Goal: Entertainment & Leisure: Consume media (video, audio)

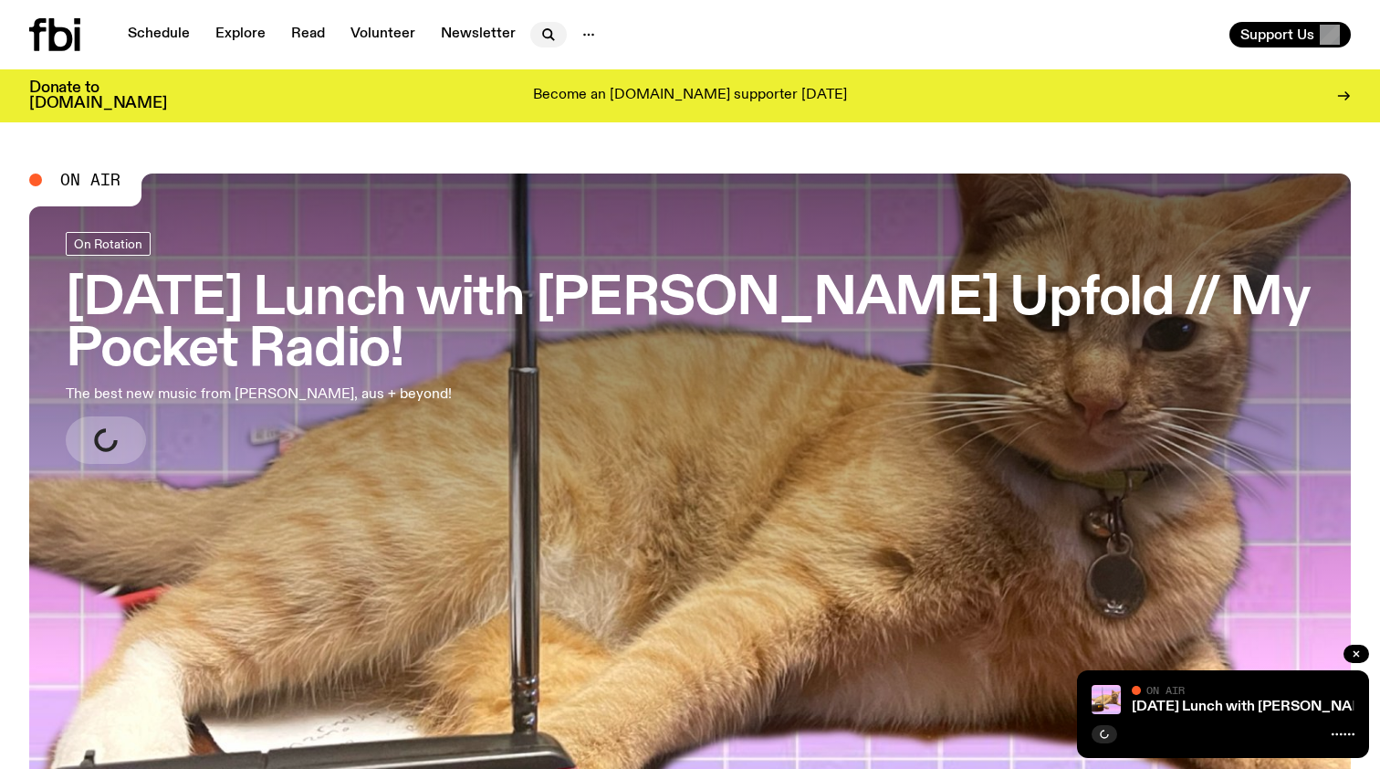
click at [549, 37] on icon "button" at bounding box center [549, 35] width 22 height 22
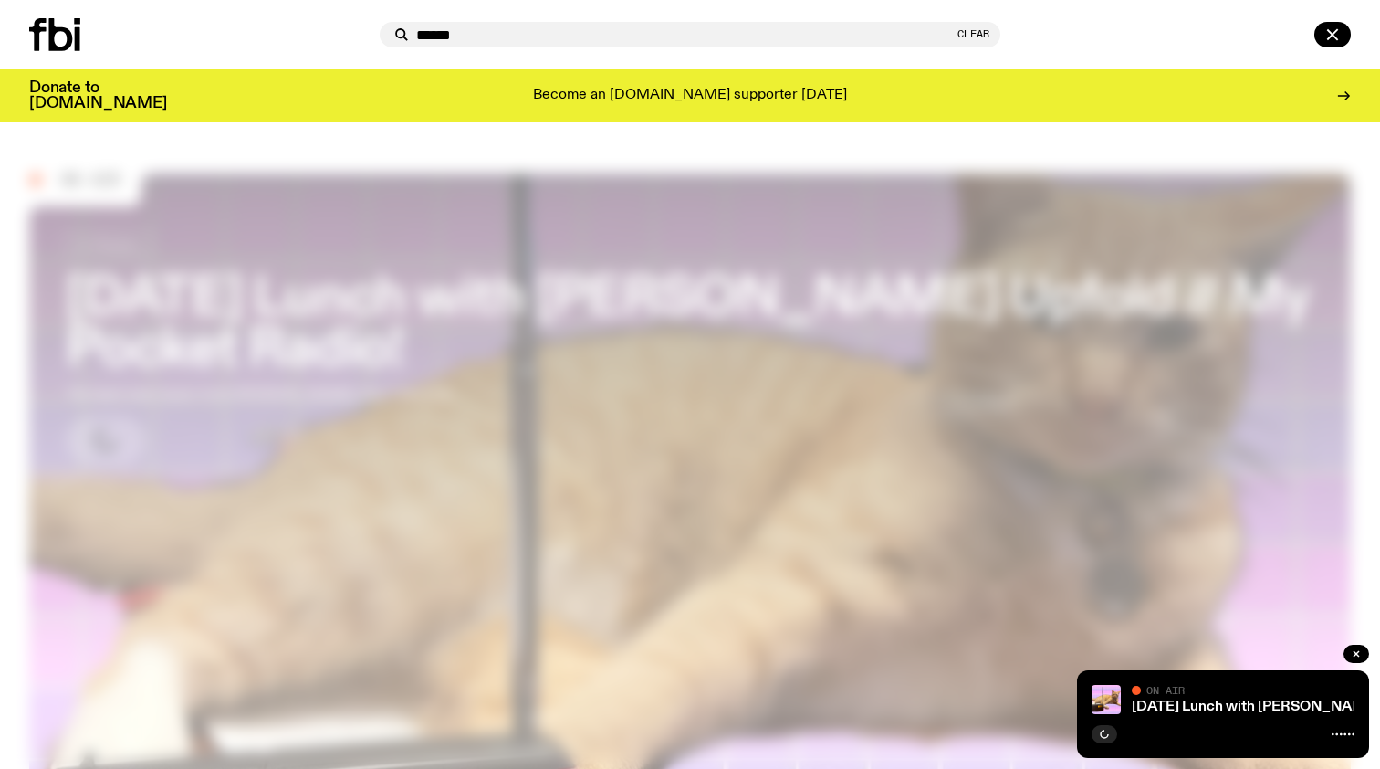
type input "******"
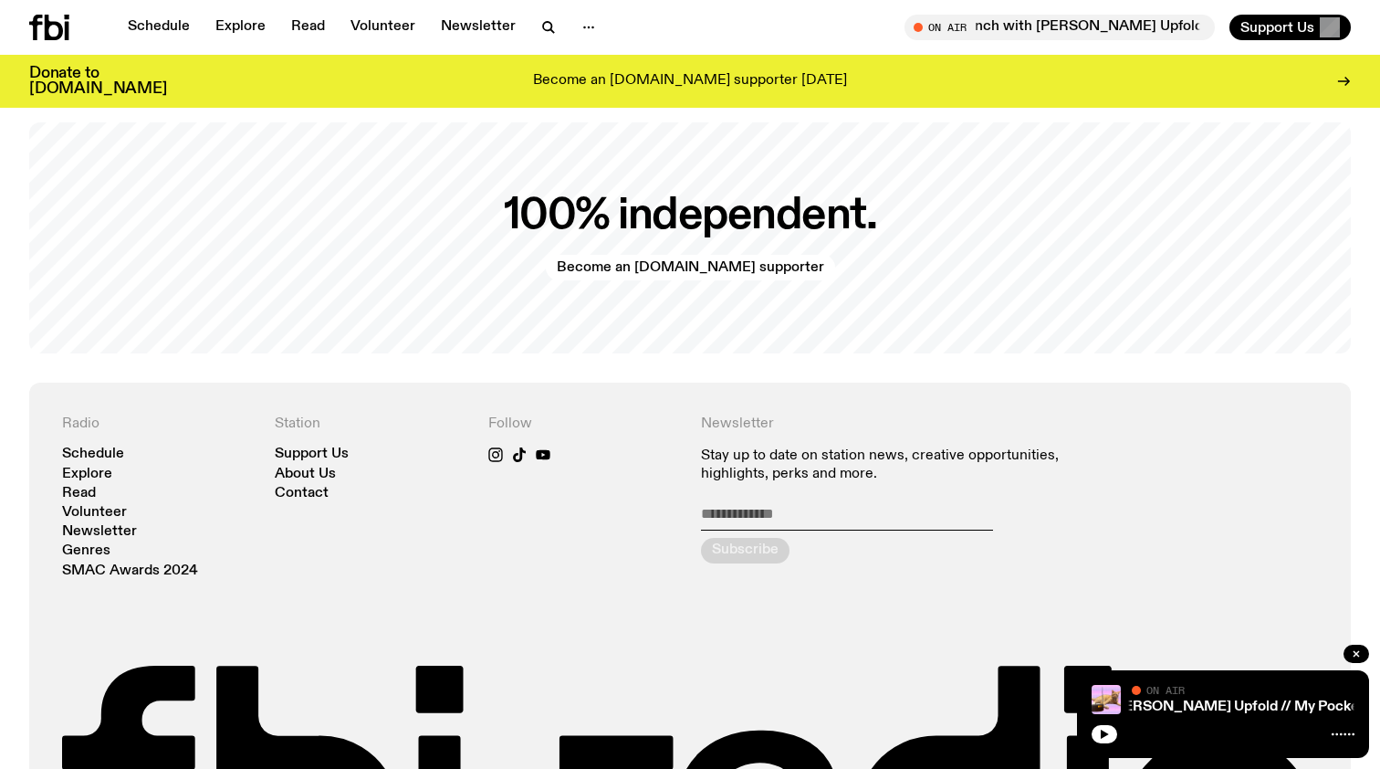
scroll to position [3239, 0]
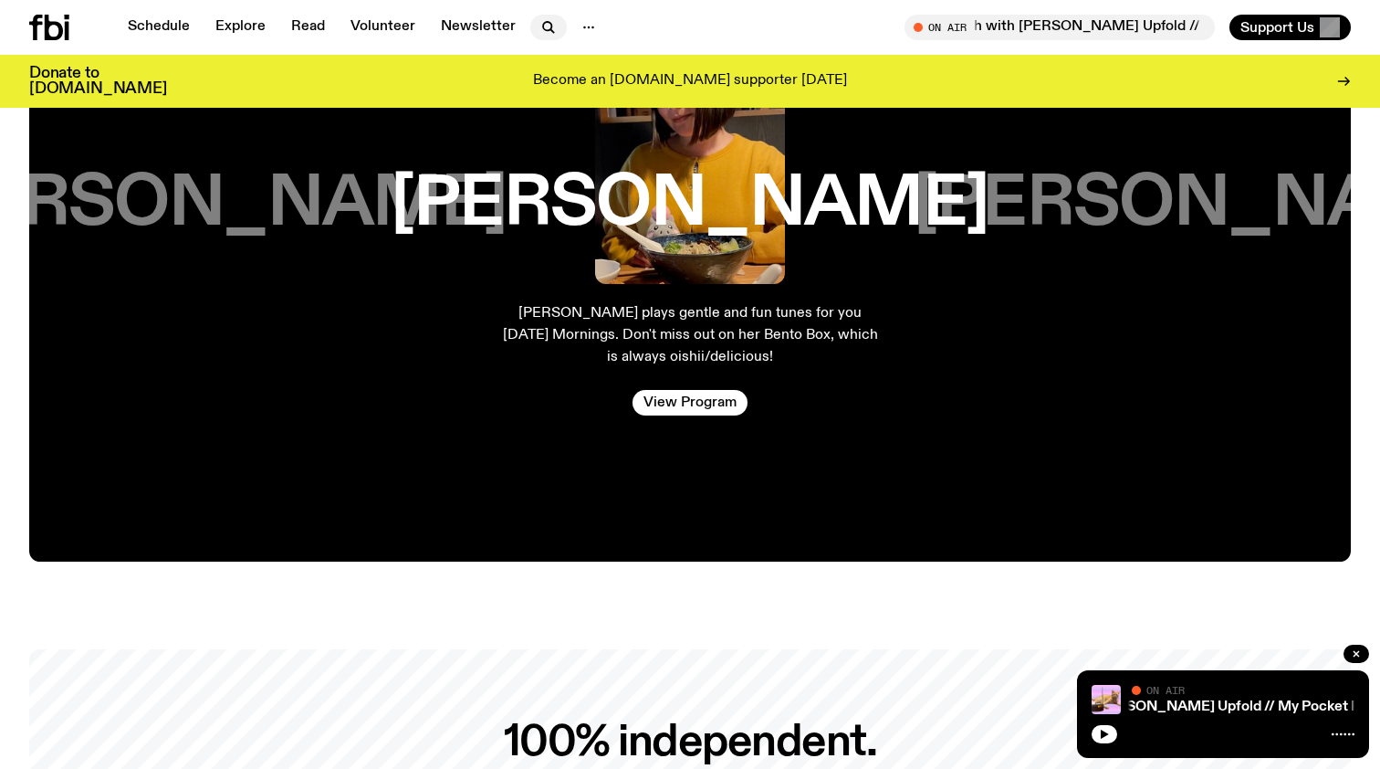
click at [538, 26] on icon "button" at bounding box center [549, 27] width 22 height 22
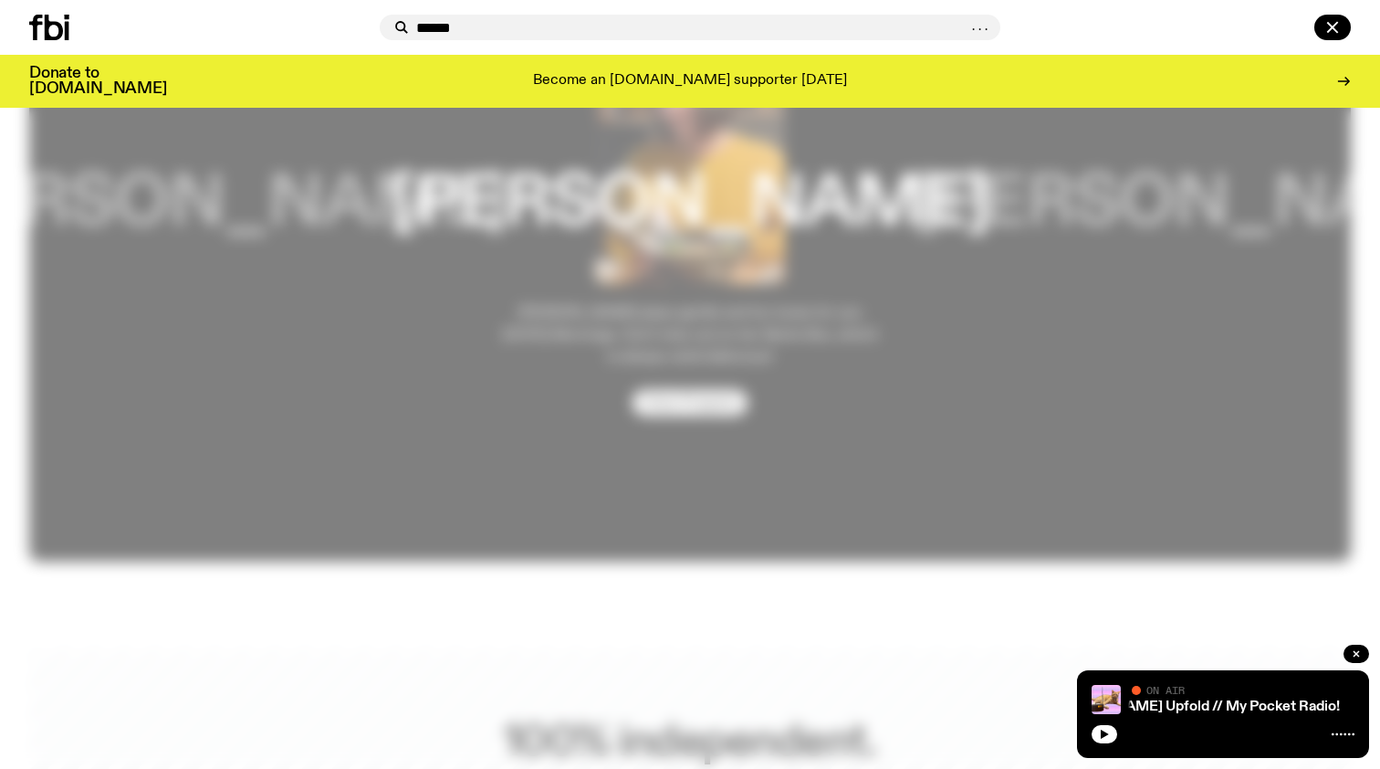
type input "******"
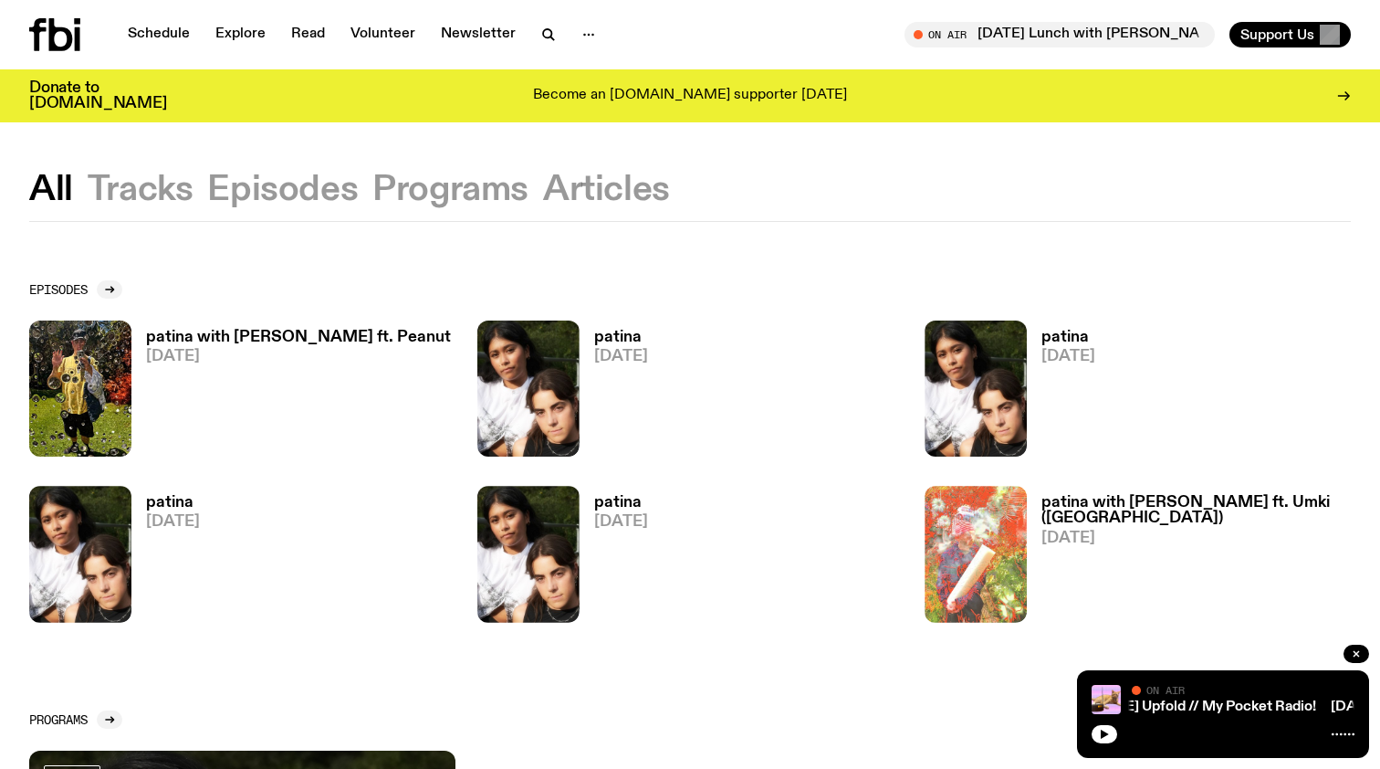
click at [309, 345] on h3 "patina with [PERSON_NAME] ft. Peanut" at bounding box center [298, 338] width 305 height 16
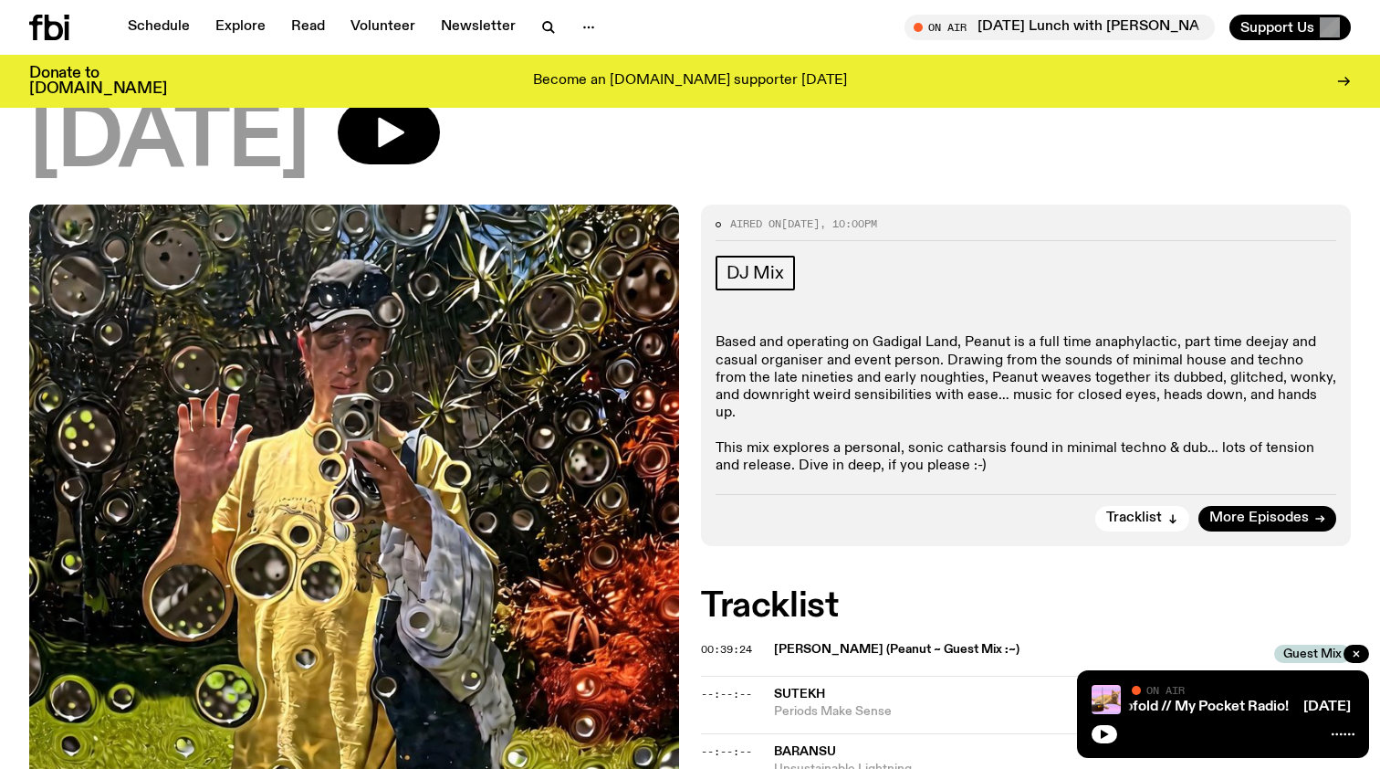
scroll to position [243, 0]
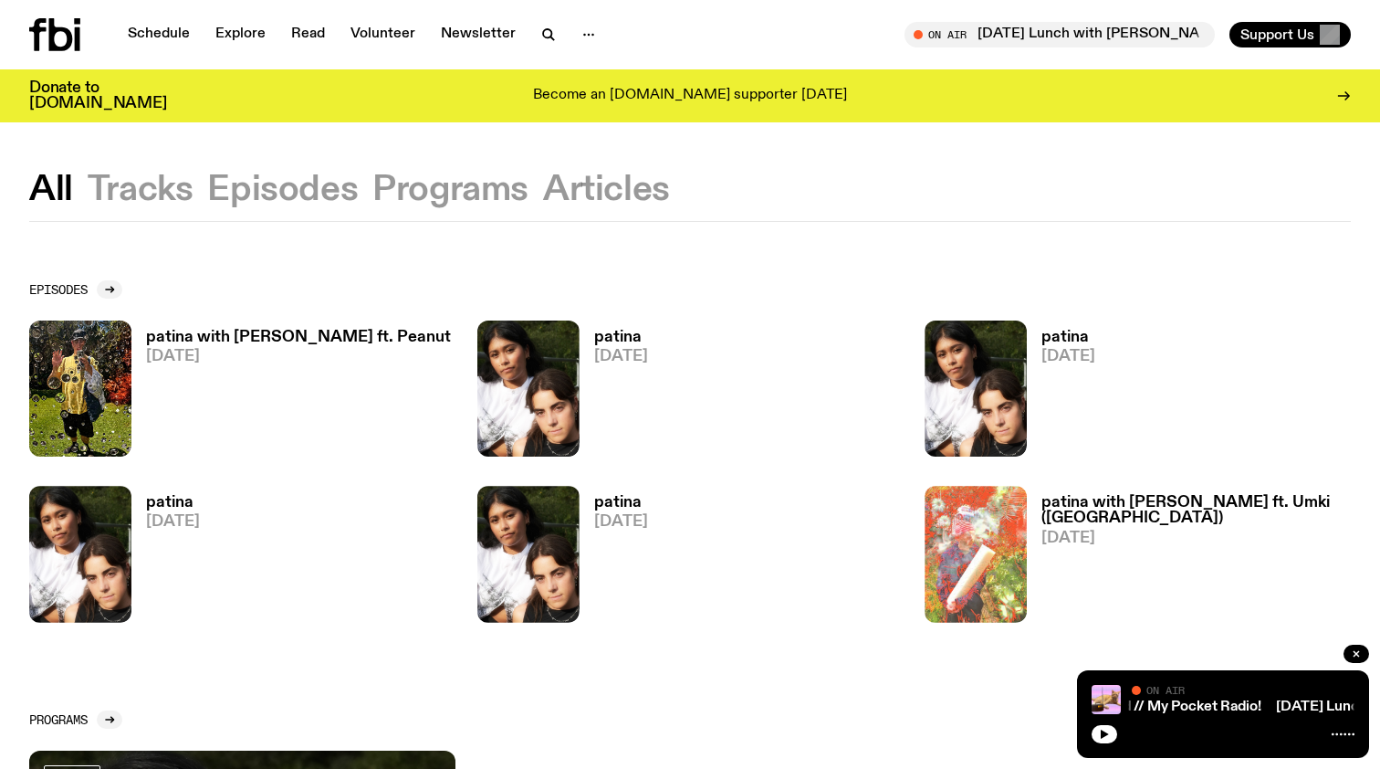
click at [1088, 475] on div "patina with galiba ft. Peanut 09.08.25 patina 02.08.25 patina 26.07.25 patina 1…" at bounding box center [690, 471] width 1322 height 302
click at [1063, 530] on span "22.06.25" at bounding box center [1196, 538] width 309 height 16
click at [639, 342] on h3 "patina" at bounding box center [621, 338] width 54 height 16
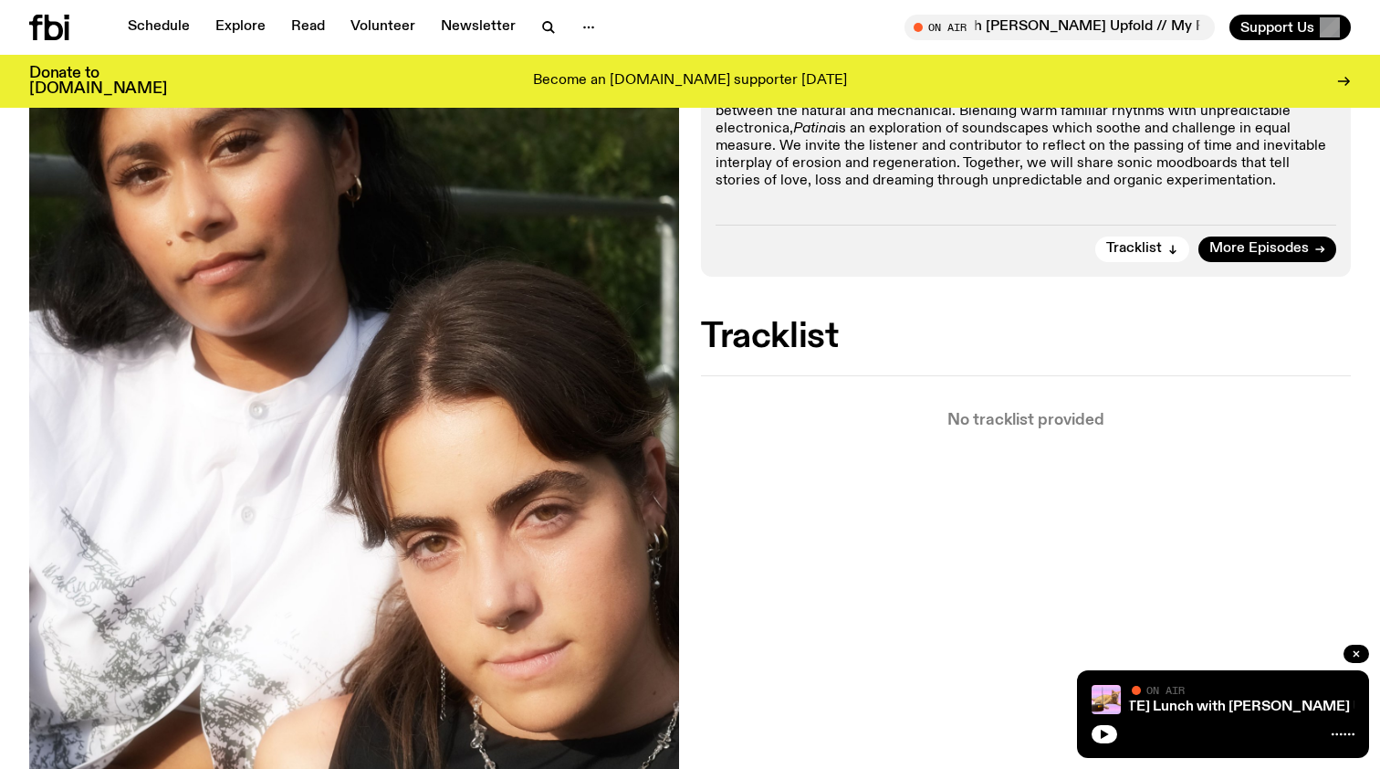
scroll to position [363, 0]
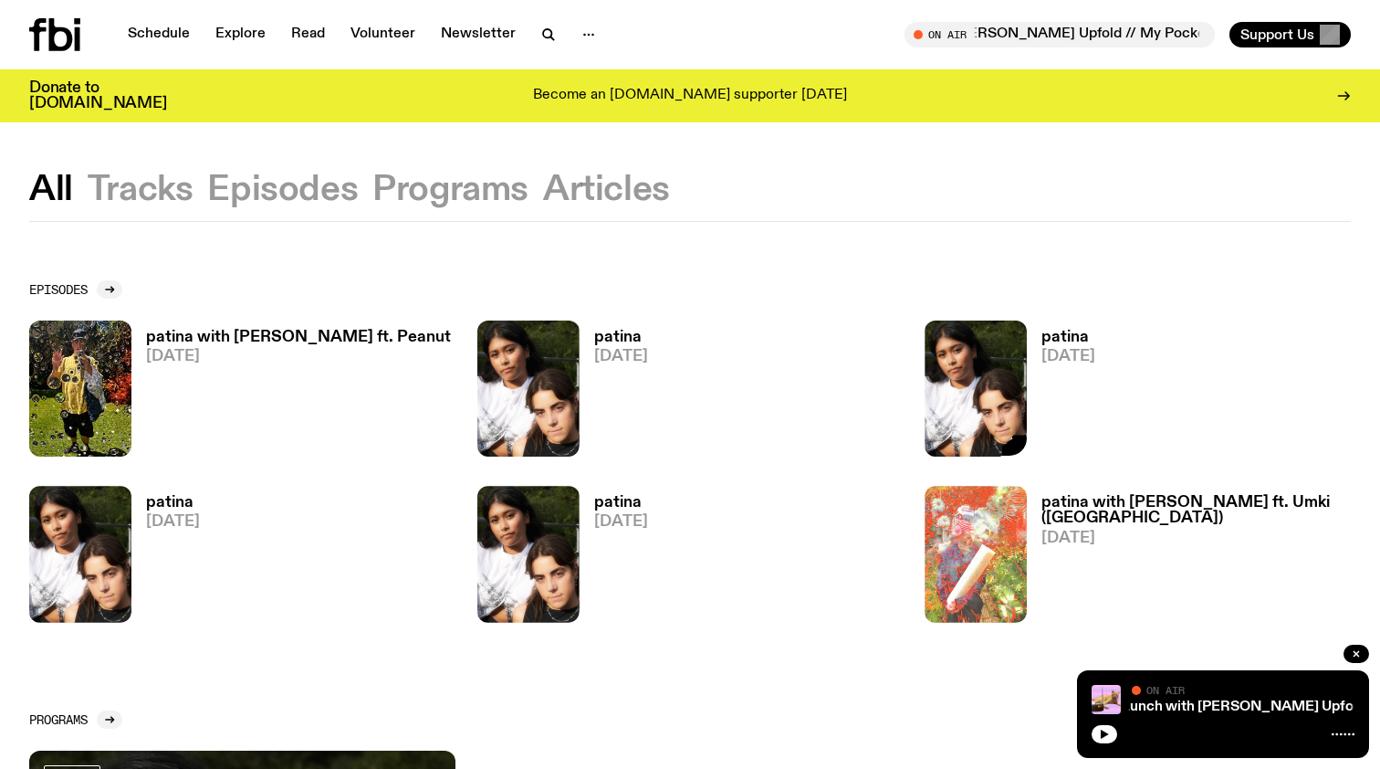
click at [958, 331] on img at bounding box center [976, 388] width 102 height 136
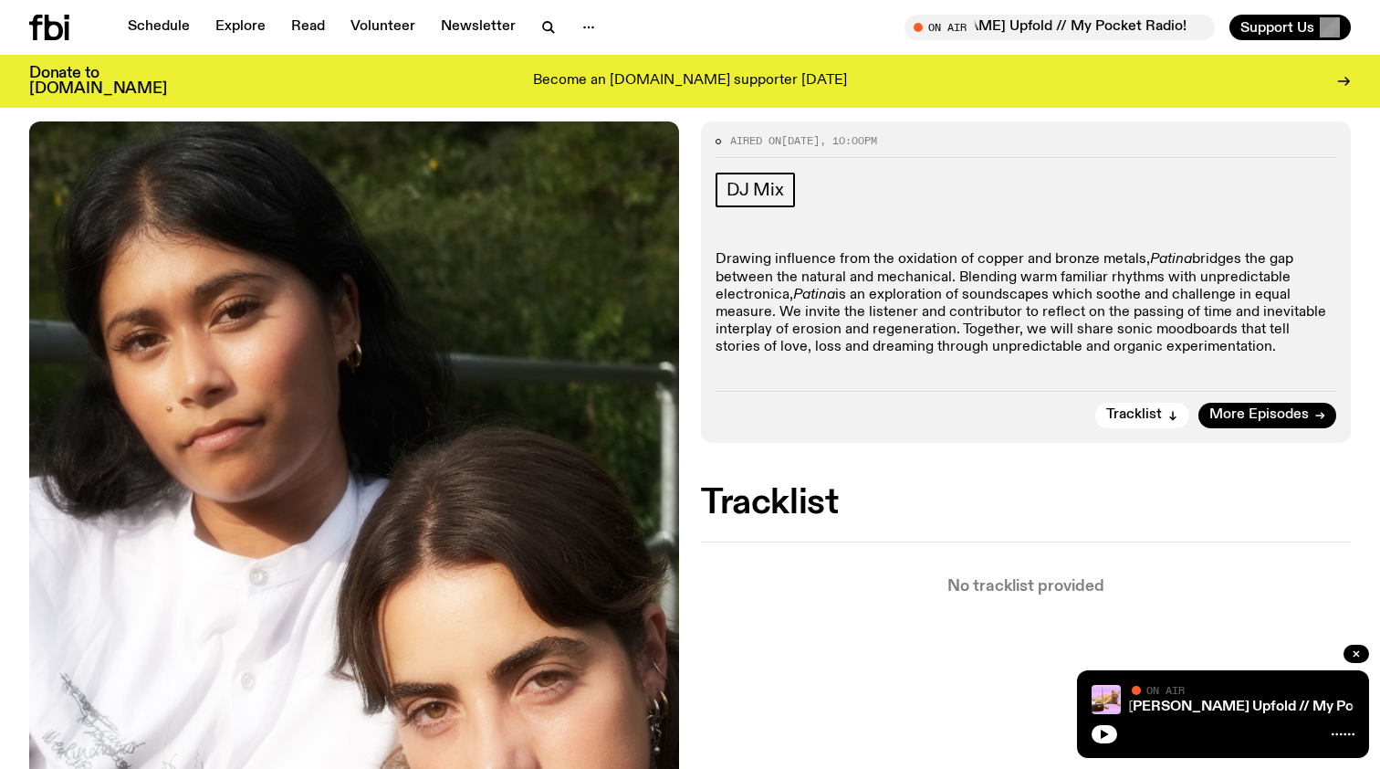
scroll to position [222, 0]
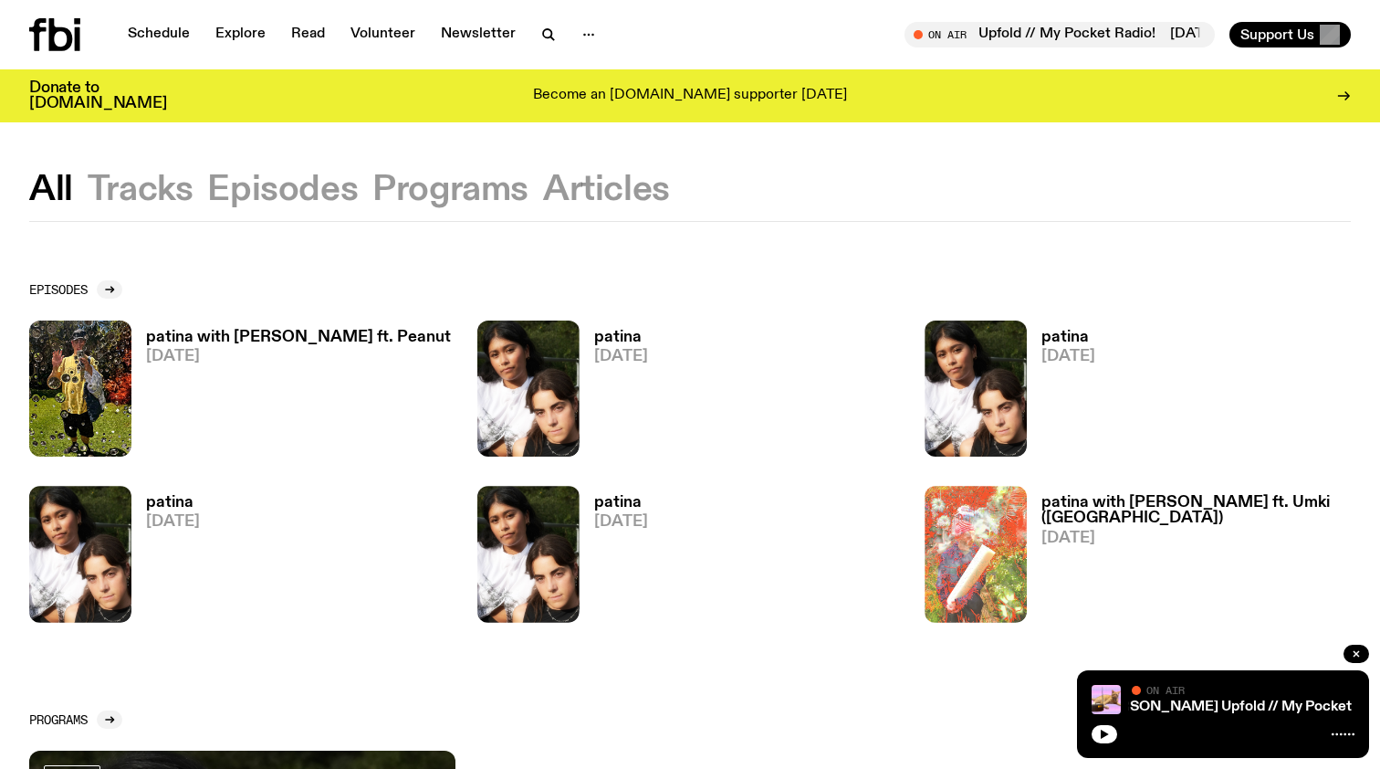
click at [1111, 509] on h3 "patina with galiba ft. Umki (Ngunnawal)" at bounding box center [1196, 510] width 309 height 31
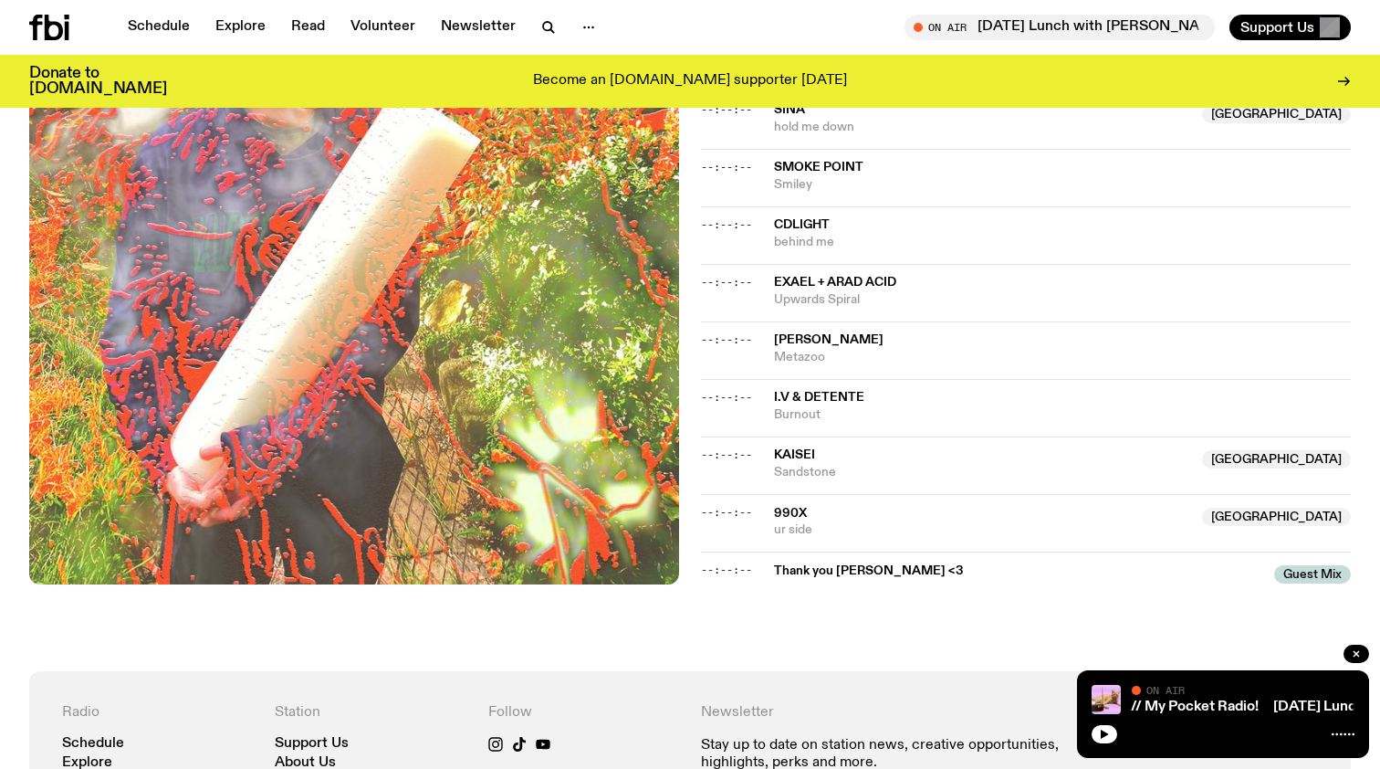
scroll to position [1198, 0]
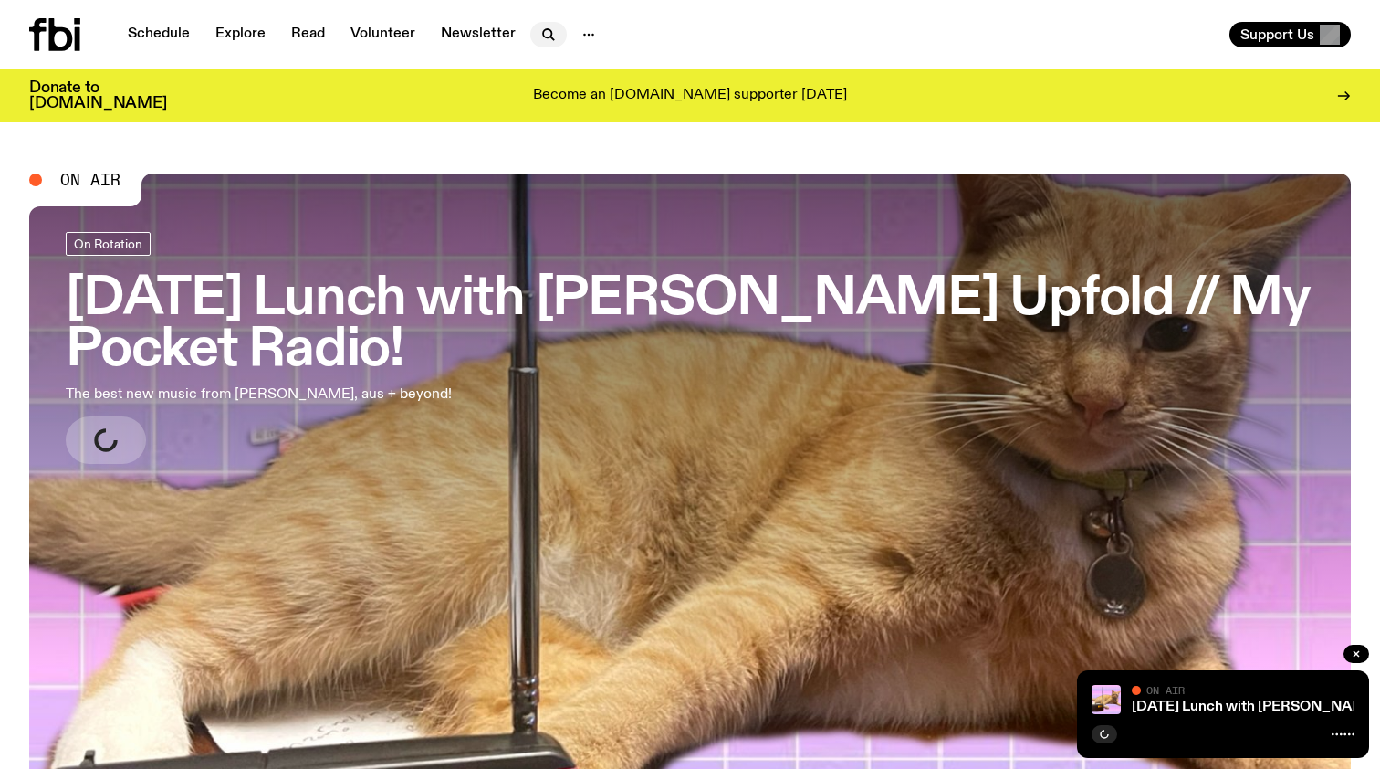
click at [549, 30] on icon "button" at bounding box center [549, 35] width 22 height 22
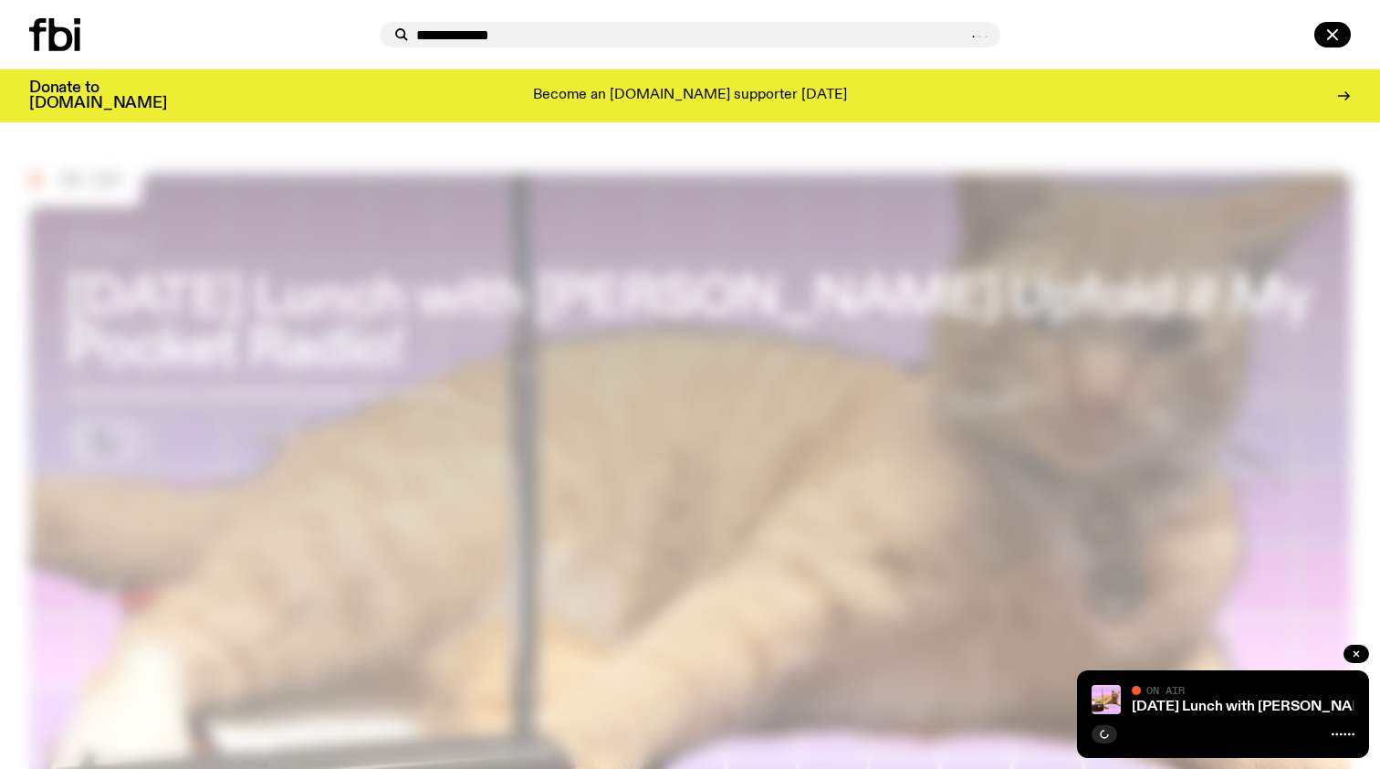
type input "**********"
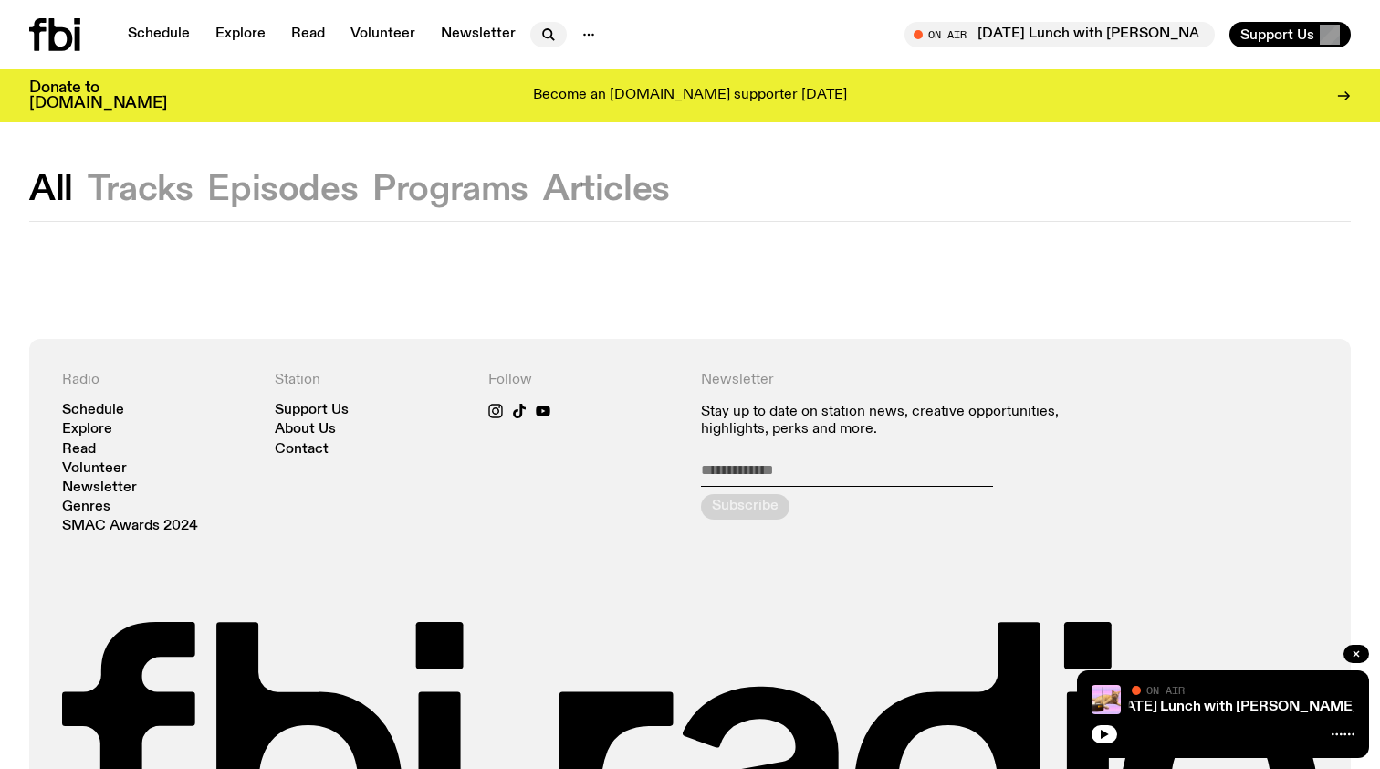
click at [539, 37] on icon "button" at bounding box center [549, 35] width 22 height 22
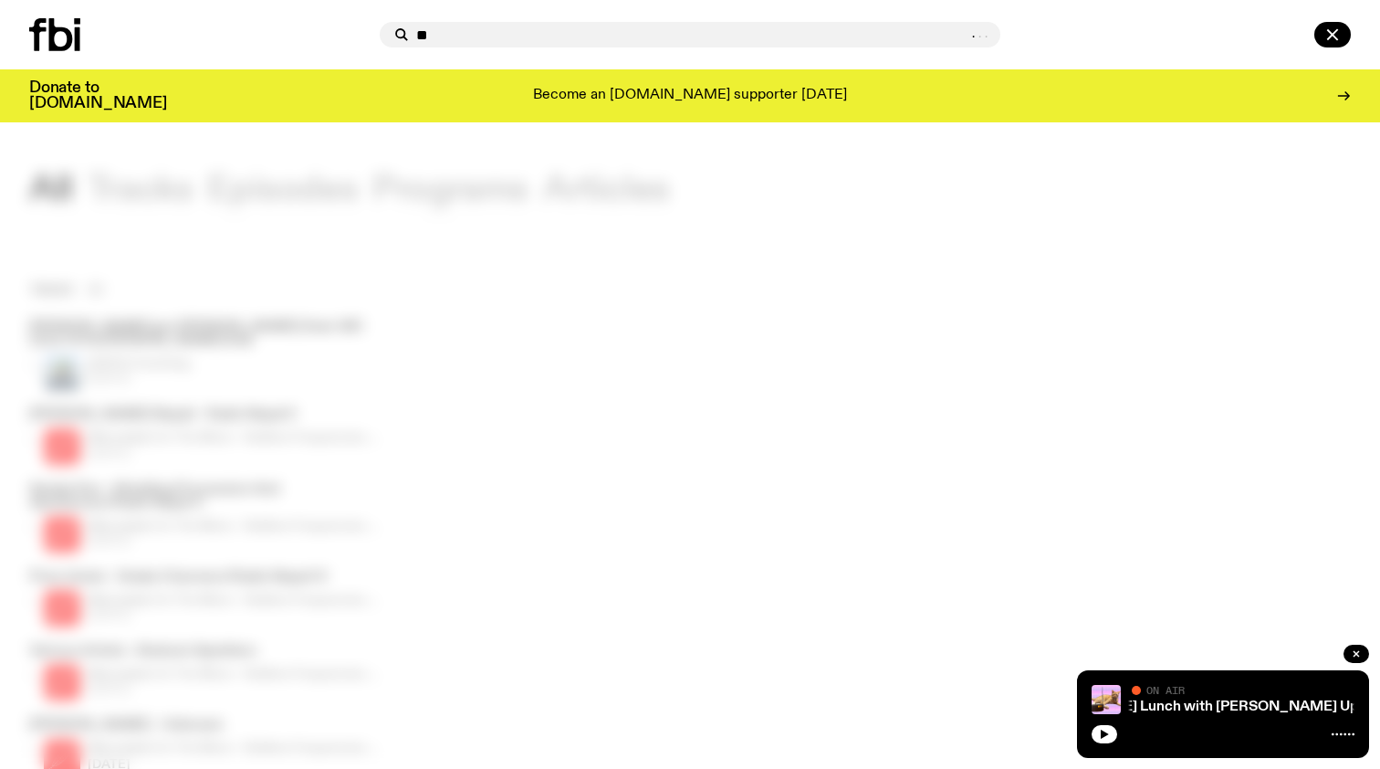
type input "**"
click at [483, 329] on div at bounding box center [690, 384] width 1380 height 769
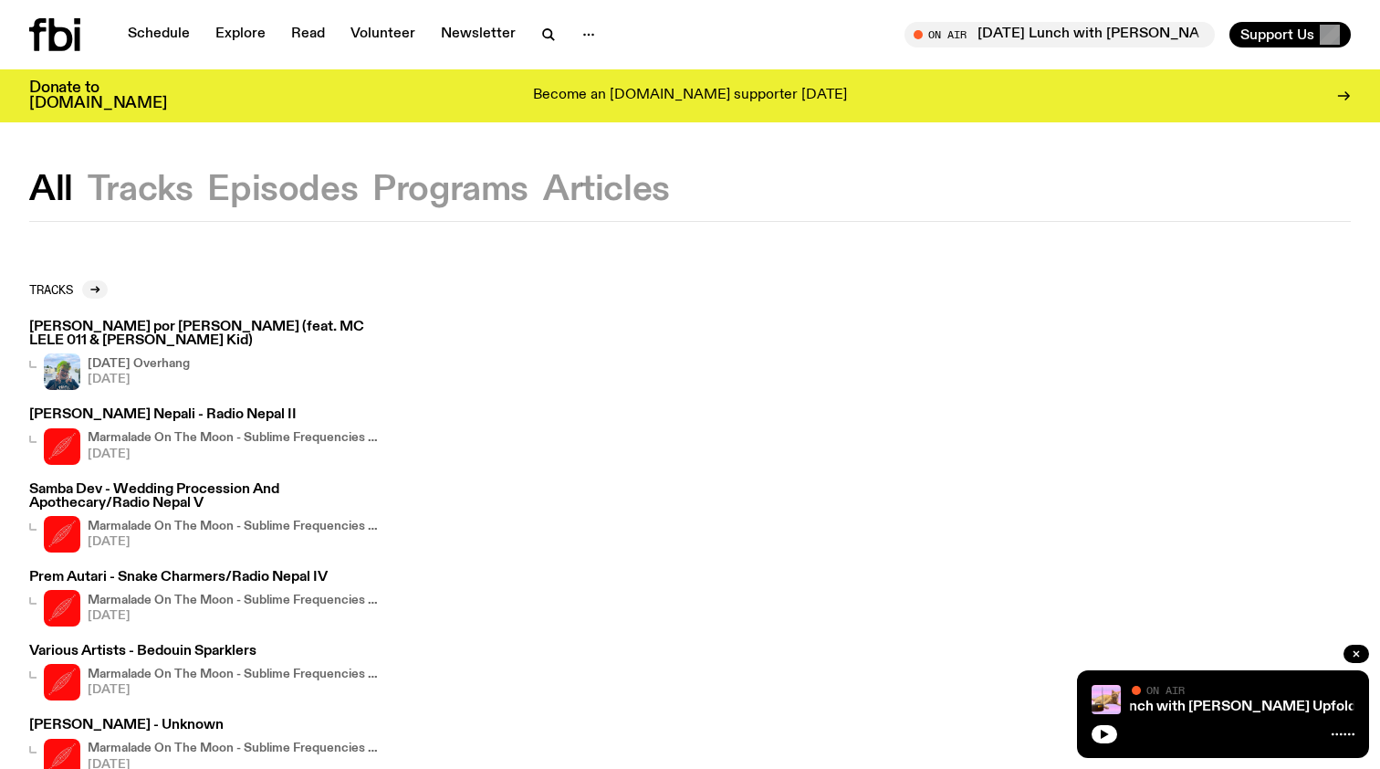
click at [372, 198] on button "Episodes" at bounding box center [450, 189] width 156 height 33
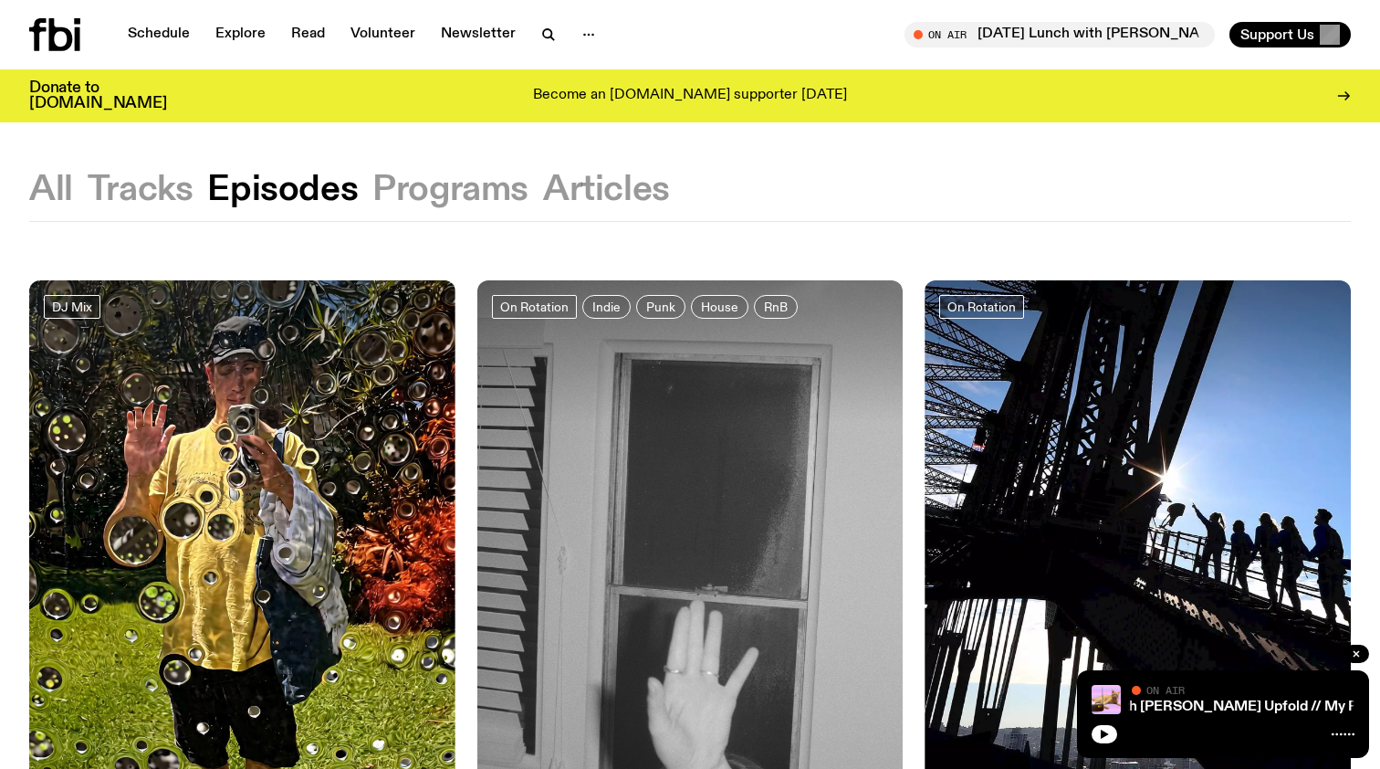
click at [304, 353] on div at bounding box center [242, 351] width 426 height 142
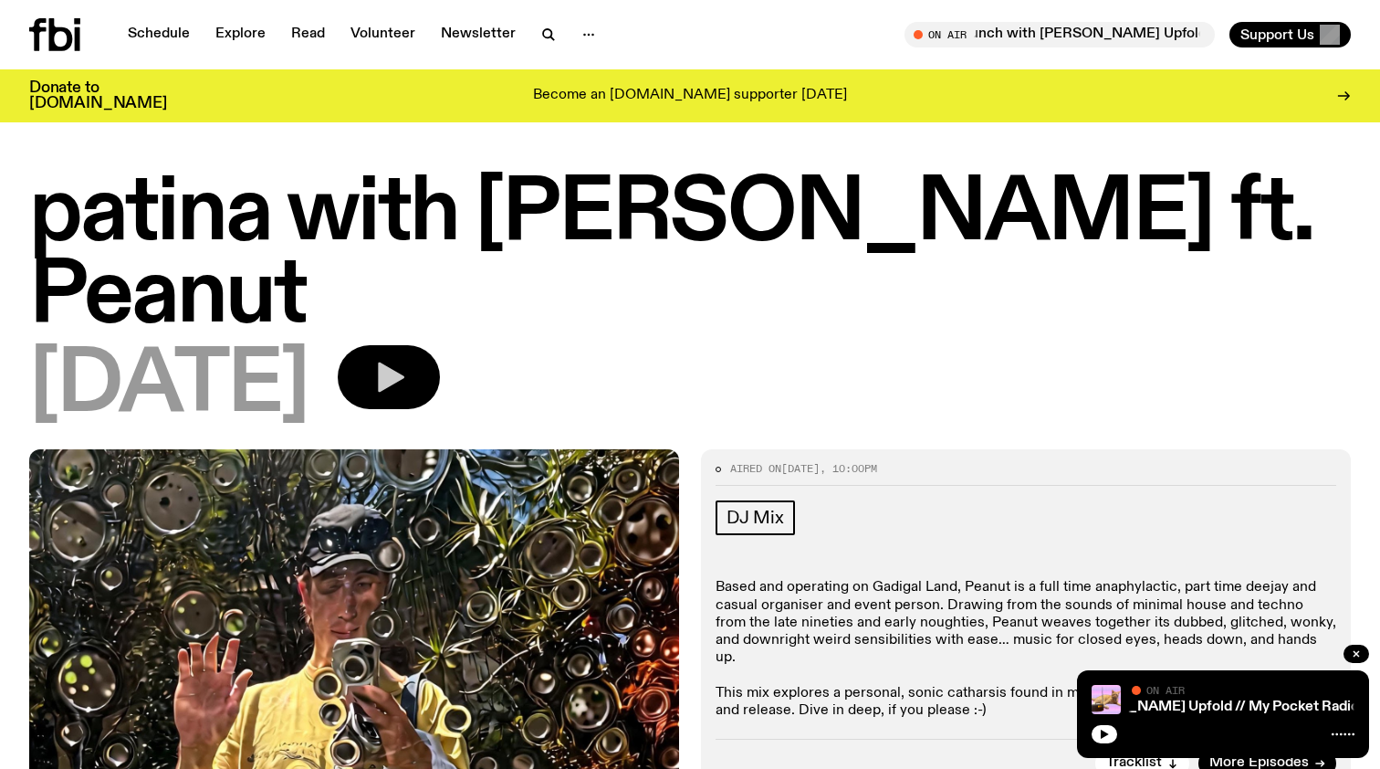
scroll to position [-1, 0]
click at [404, 362] on icon "button" at bounding box center [391, 377] width 26 height 30
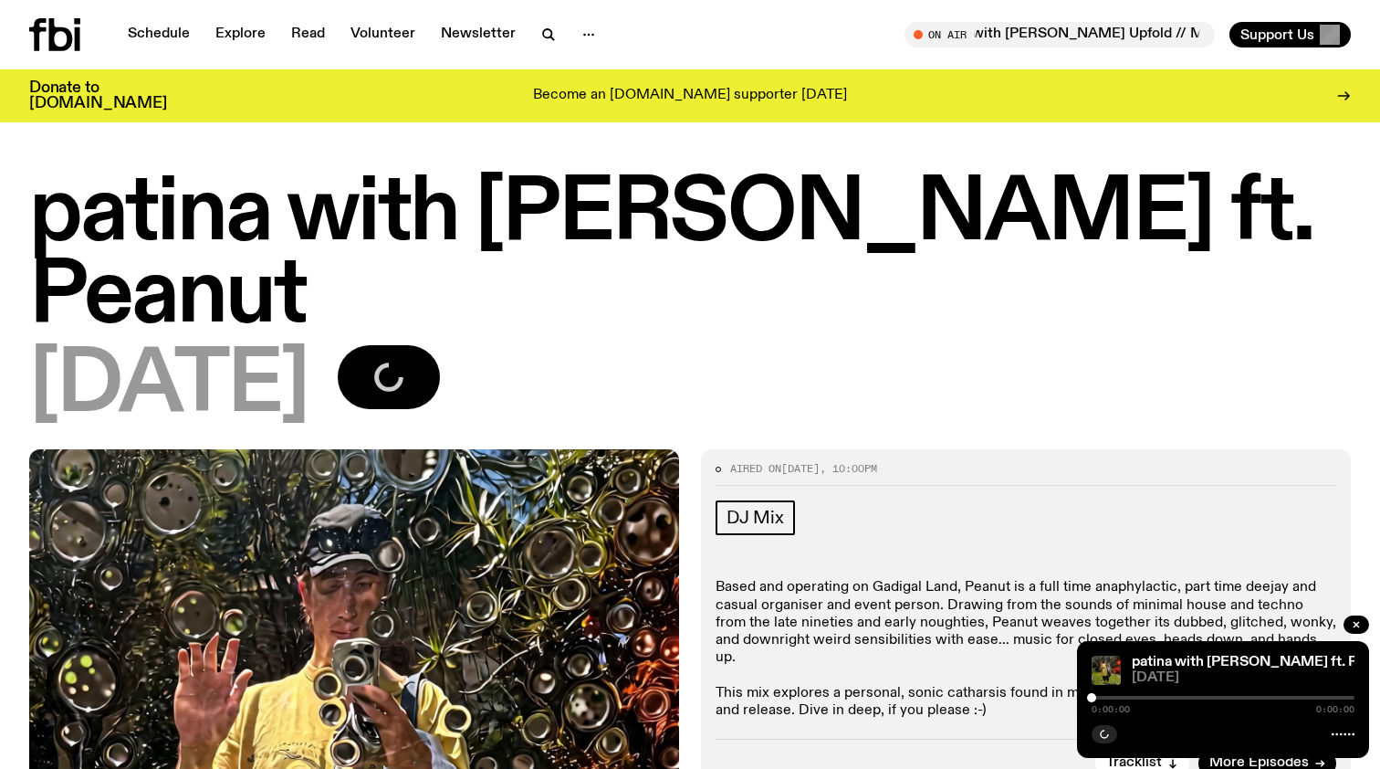
drag, startPoint x: 1091, startPoint y: 696, endPoint x: 1114, endPoint y: 696, distance: 22.8
click at [1114, 696] on div at bounding box center [1223, 698] width 263 height 4
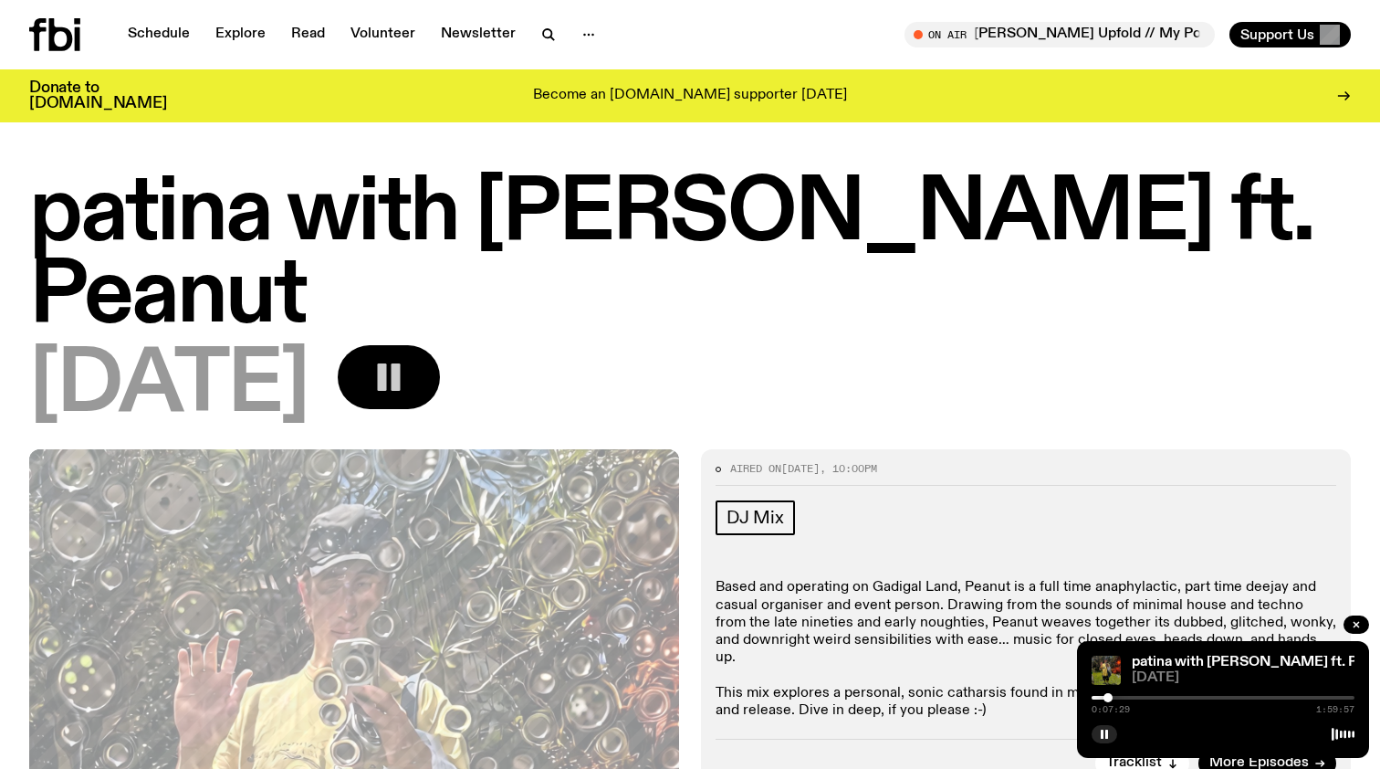
drag, startPoint x: 1092, startPoint y: 697, endPoint x: 1108, endPoint y: 697, distance: 16.4
click at [1108, 697] on div at bounding box center [1108, 697] width 9 height 9
click at [1119, 698] on div at bounding box center [1118, 697] width 9 height 9
click at [1127, 698] on div at bounding box center [1124, 697] width 9 height 9
click at [1133, 699] on div at bounding box center [1132, 697] width 9 height 9
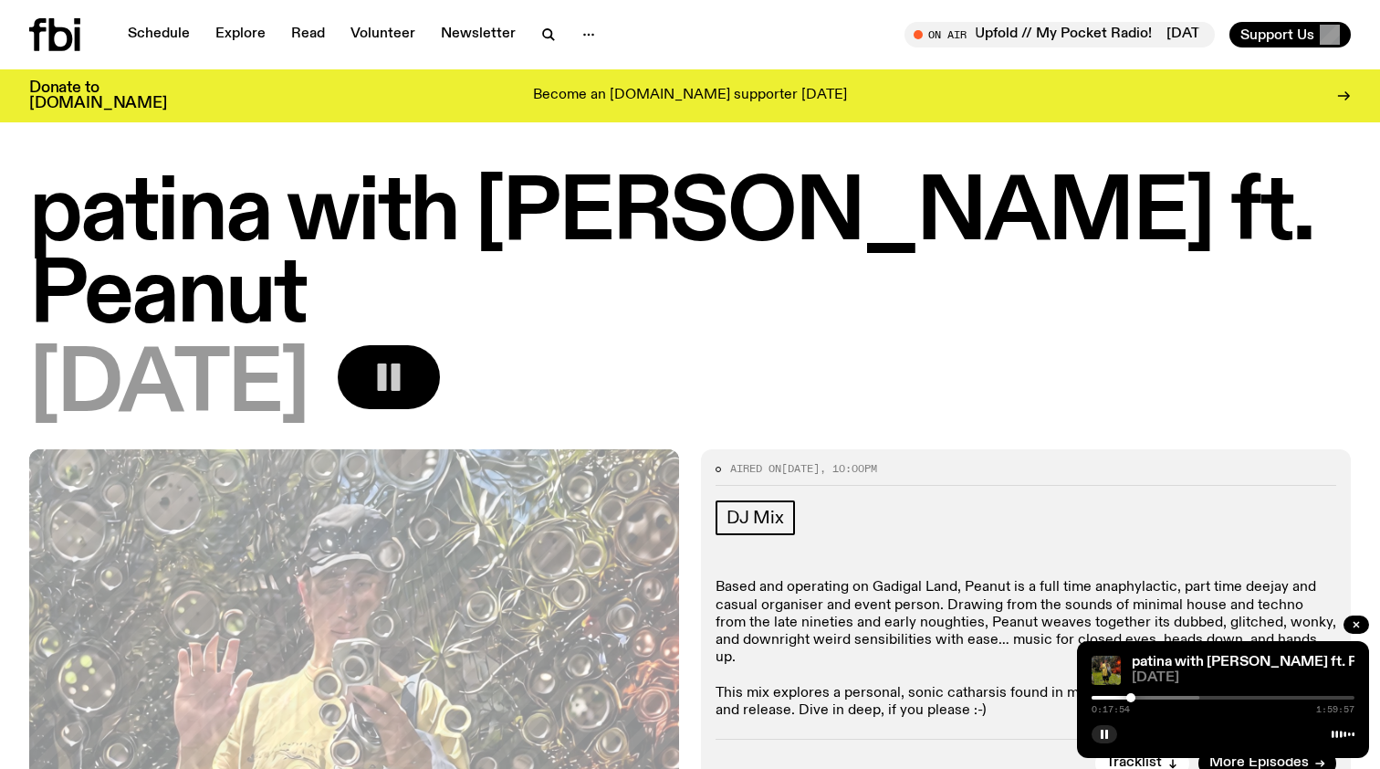
click at [1131, 698] on div at bounding box center [1131, 697] width 9 height 9
drag, startPoint x: 1131, startPoint y: 698, endPoint x: 1142, endPoint y: 699, distance: 11.1
click at [1138, 699] on div at bounding box center [1132, 697] width 9 height 9
click at [1145, 699] on div at bounding box center [1144, 697] width 9 height 9
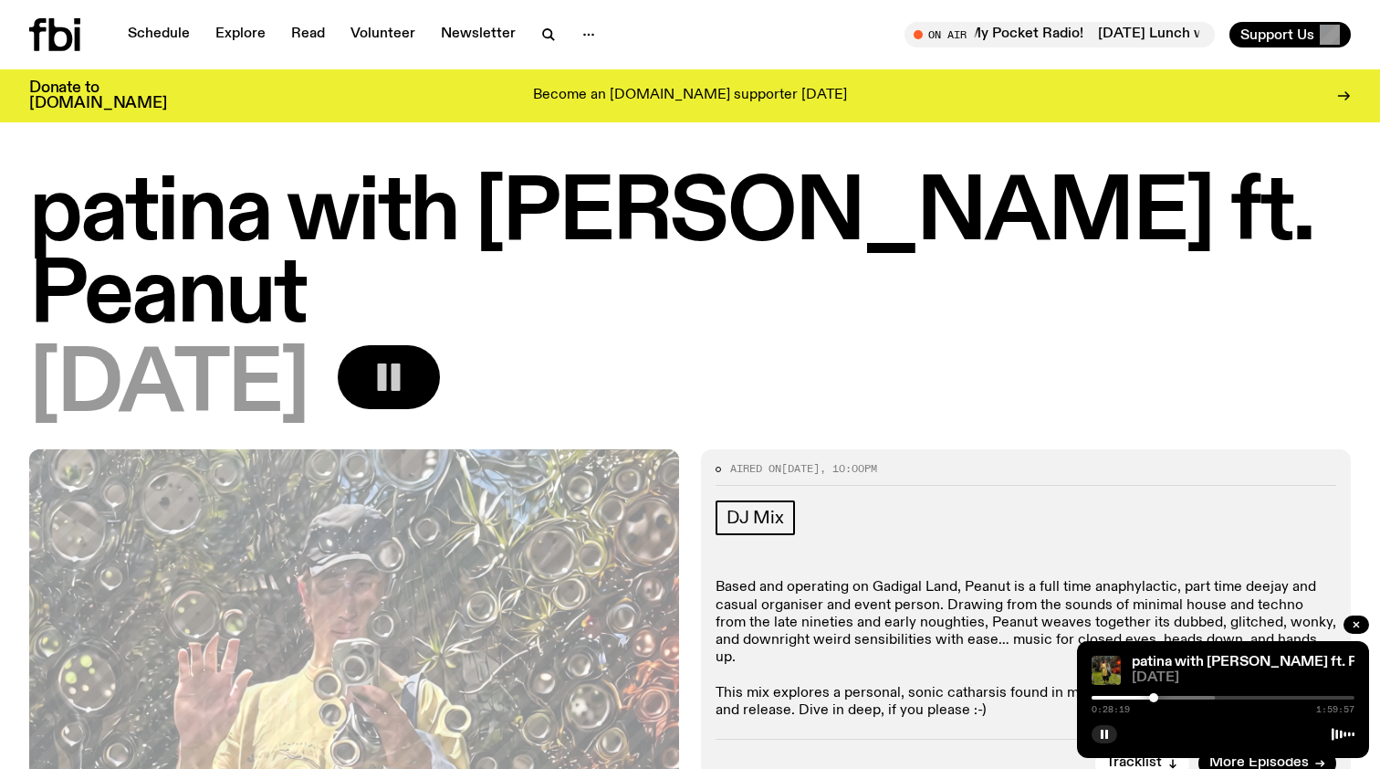
click at [1154, 699] on div at bounding box center [1153, 697] width 9 height 9
click at [1159, 699] on div at bounding box center [1154, 697] width 9 height 9
click at [1163, 697] on div at bounding box center [1163, 697] width 9 height 9
click at [1170, 697] on div at bounding box center [1170, 697] width 9 height 9
click at [1175, 697] on div at bounding box center [1174, 697] width 9 height 9
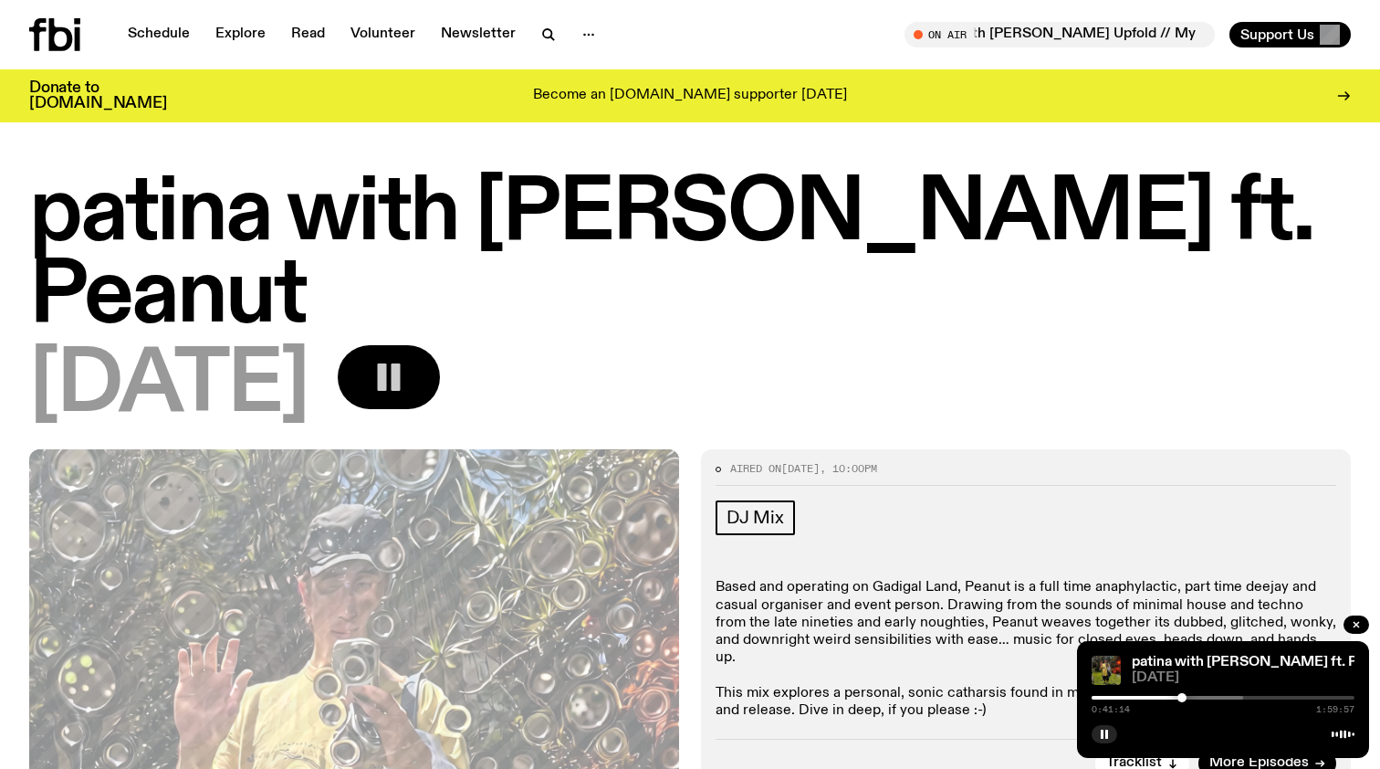
click at [1182, 697] on div at bounding box center [1182, 697] width 9 height 9
click at [1190, 697] on div at bounding box center [1189, 697] width 9 height 9
click at [1194, 696] on div at bounding box center [1194, 697] width 9 height 9
click at [1200, 696] on div at bounding box center [1199, 697] width 9 height 9
click at [1206, 696] on div at bounding box center [1205, 697] width 9 height 9
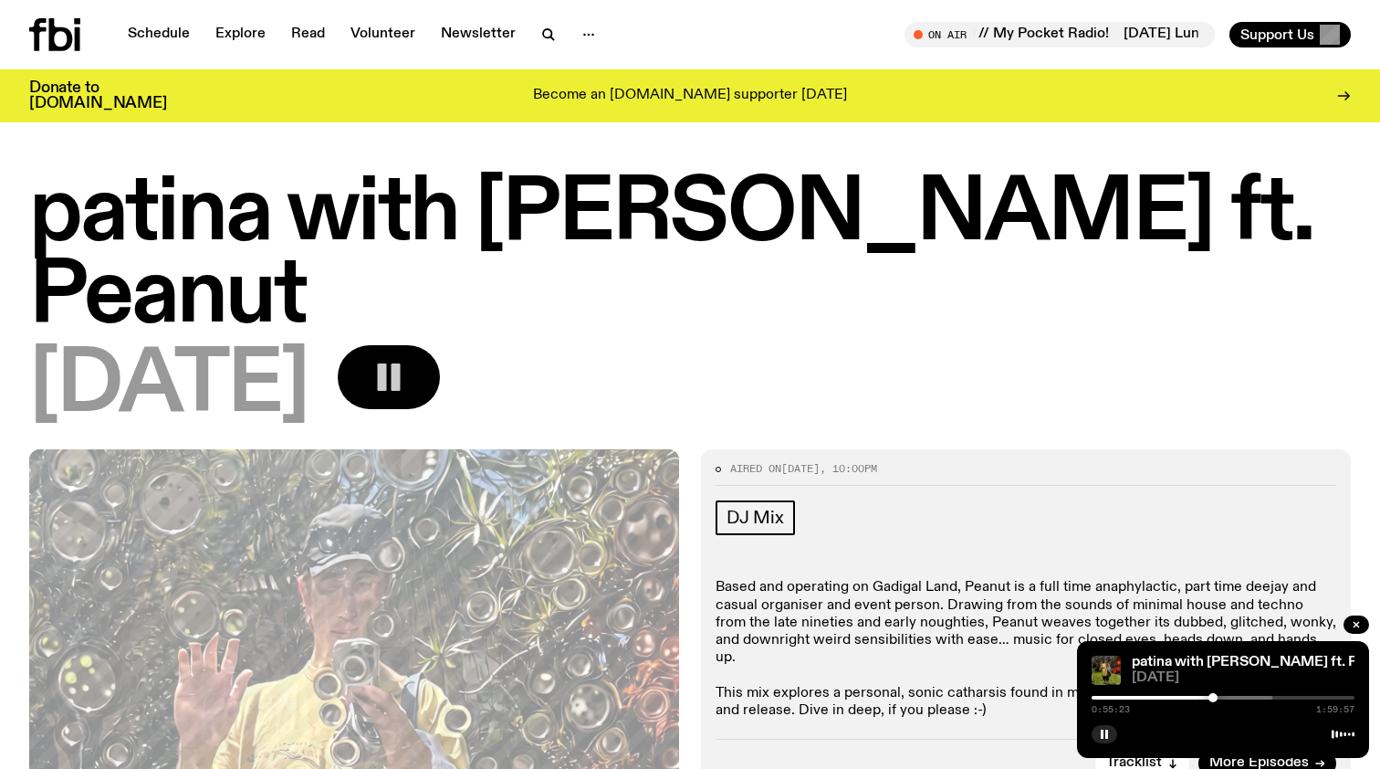
click at [1213, 696] on div at bounding box center [1213, 697] width 9 height 9
click at [1220, 696] on div at bounding box center [1219, 697] width 9 height 9
click at [1222, 696] on div at bounding box center [1222, 697] width 9 height 9
click at [1228, 697] on div at bounding box center [1227, 697] width 9 height 9
click at [1231, 697] on div at bounding box center [1230, 697] width 9 height 9
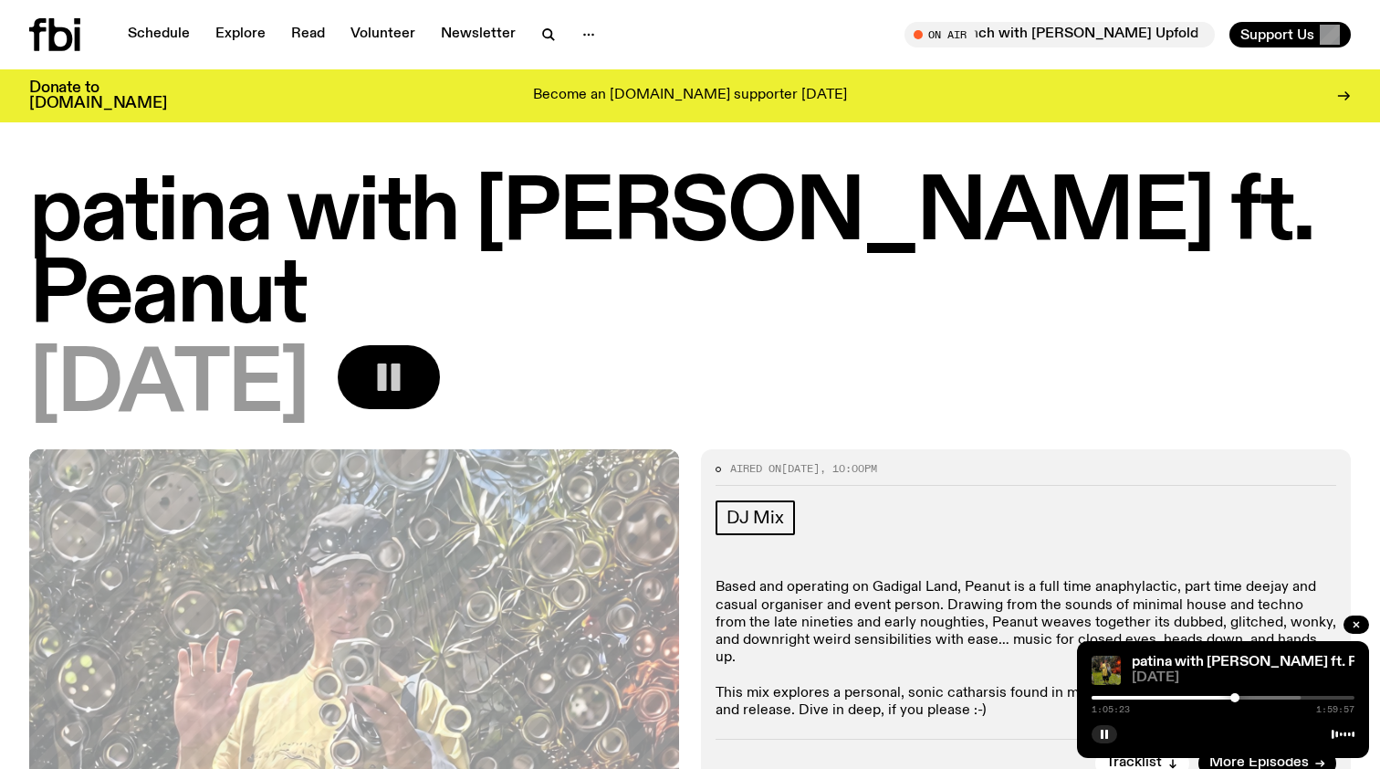
click at [1235, 697] on div at bounding box center [1235, 697] width 9 height 9
click at [1241, 697] on div at bounding box center [1240, 697] width 9 height 9
click at [1245, 697] on div at bounding box center [1245, 697] width 9 height 9
click at [1252, 697] on div at bounding box center [1251, 697] width 9 height 9
click at [1256, 697] on div at bounding box center [1256, 697] width 9 height 9
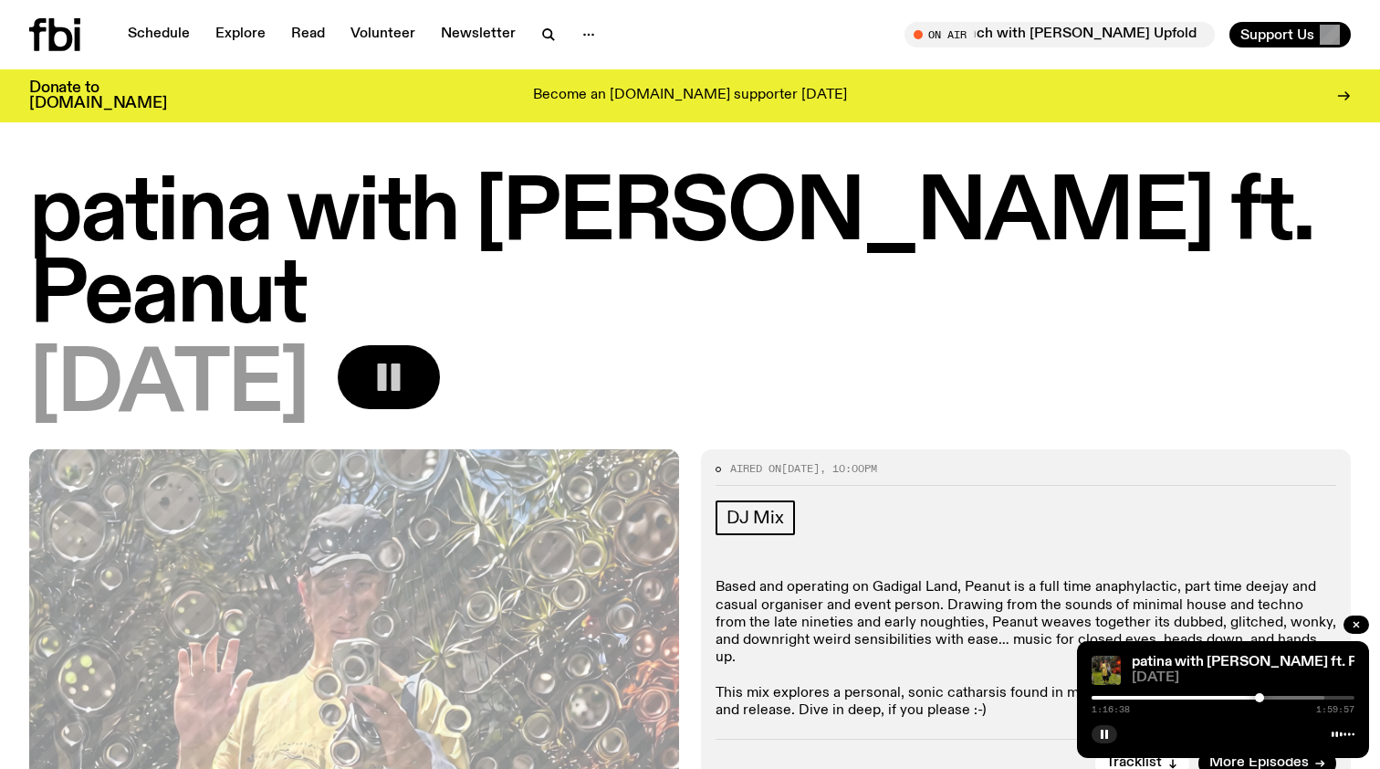
click at [1260, 696] on div at bounding box center [1259, 697] width 9 height 9
click at [1267, 696] on div at bounding box center [1267, 697] width 9 height 9
click at [1272, 696] on div at bounding box center [1271, 697] width 9 height 9
click at [1278, 695] on div at bounding box center [1278, 697] width 9 height 9
click at [1285, 695] on div at bounding box center [1284, 697] width 9 height 9
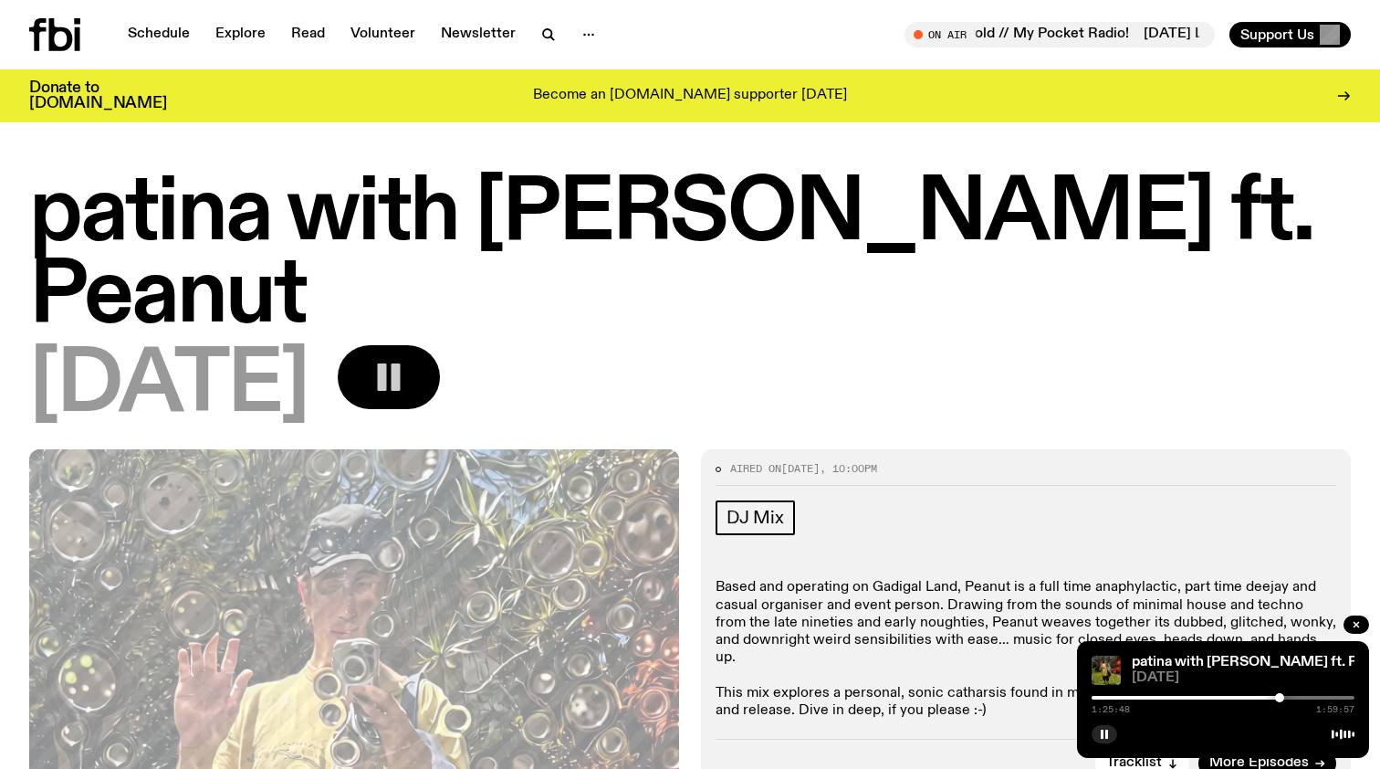
click at [1280, 696] on div at bounding box center [1279, 697] width 9 height 9
click at [1109, 729] on button "button" at bounding box center [1105, 734] width 26 height 18
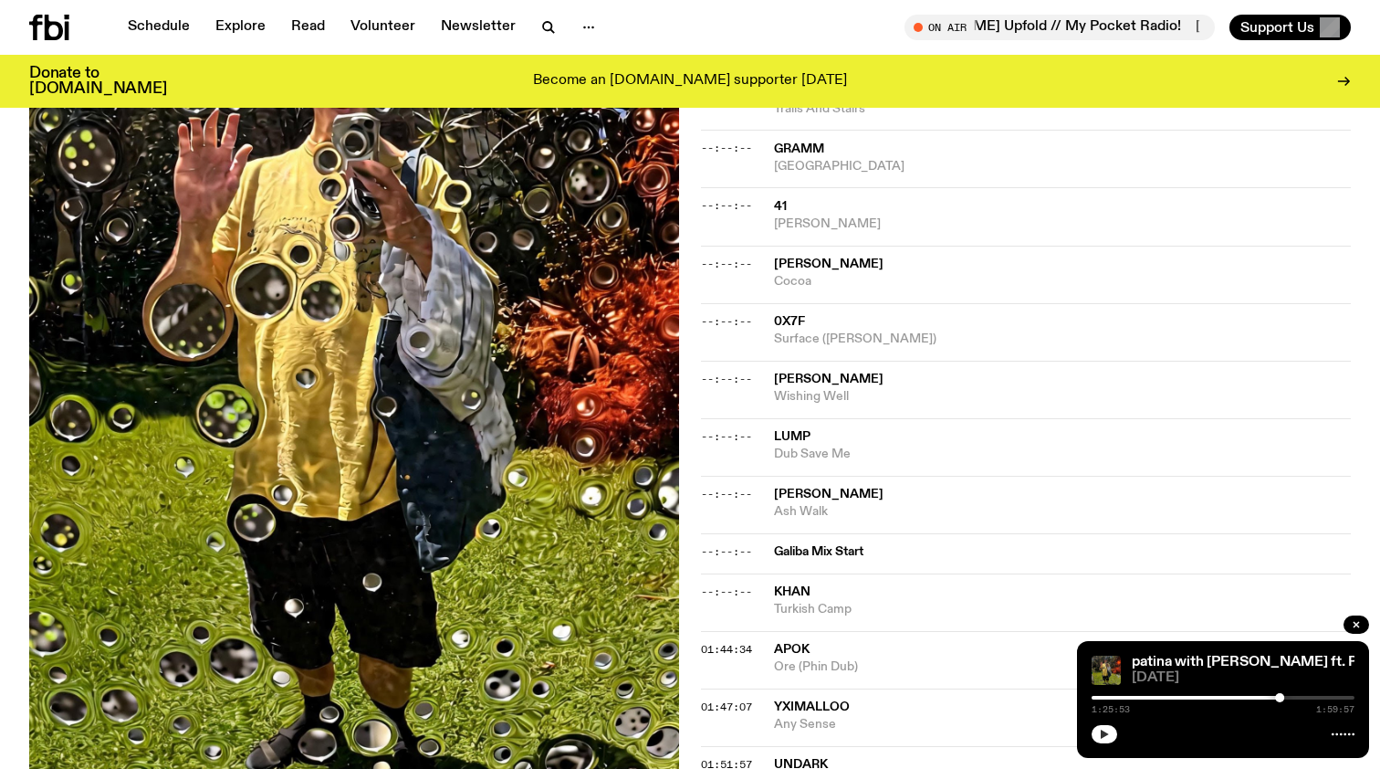
scroll to position [1171, 0]
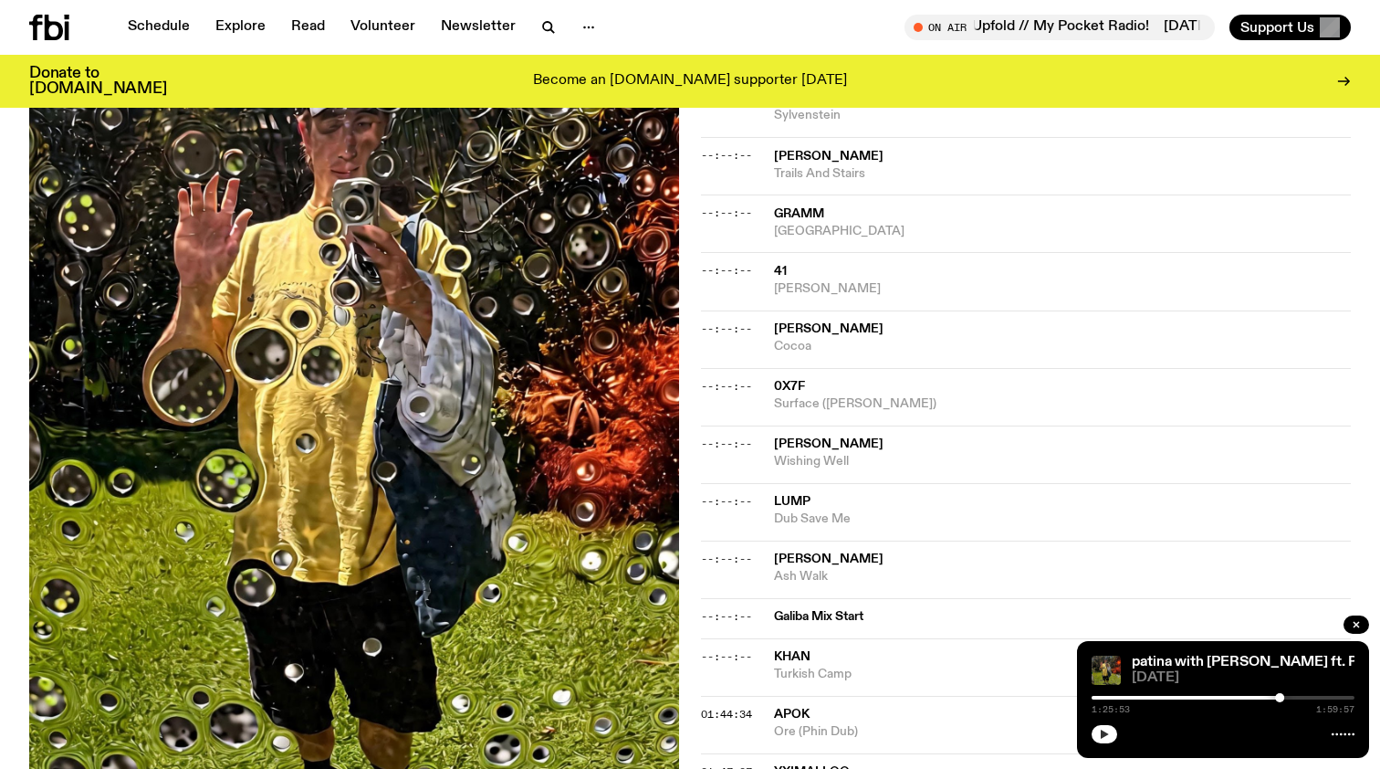
click at [1104, 736] on icon "button" at bounding box center [1105, 733] width 8 height 9
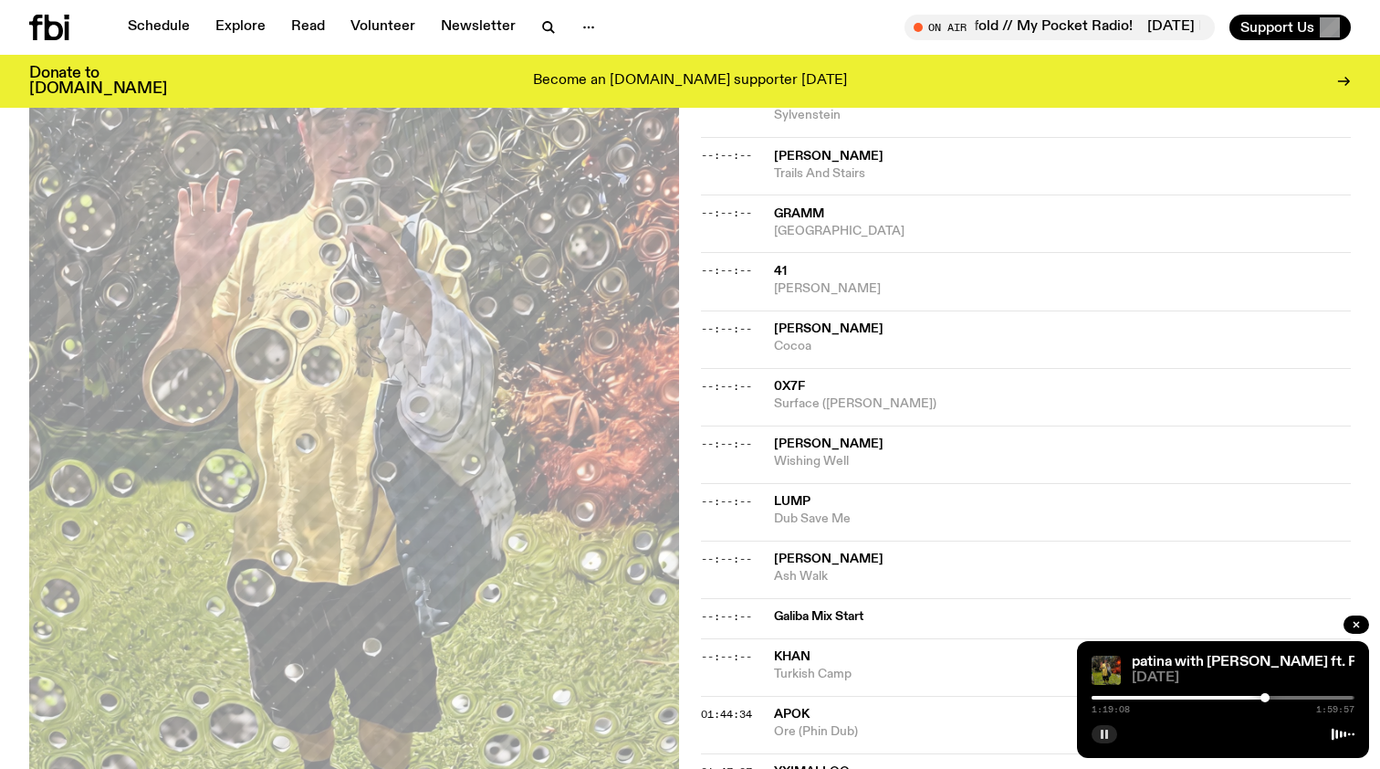
drag, startPoint x: 1277, startPoint y: 699, endPoint x: 1240, endPoint y: 699, distance: 37.4
click at [1261, 699] on div at bounding box center [1265, 697] width 9 height 9
click at [1231, 699] on div at bounding box center [1234, 697] width 9 height 9
drag, startPoint x: 1231, startPoint y: 696, endPoint x: 1220, endPoint y: 698, distance: 11.1
click at [1220, 698] on div at bounding box center [1219, 697] width 9 height 9
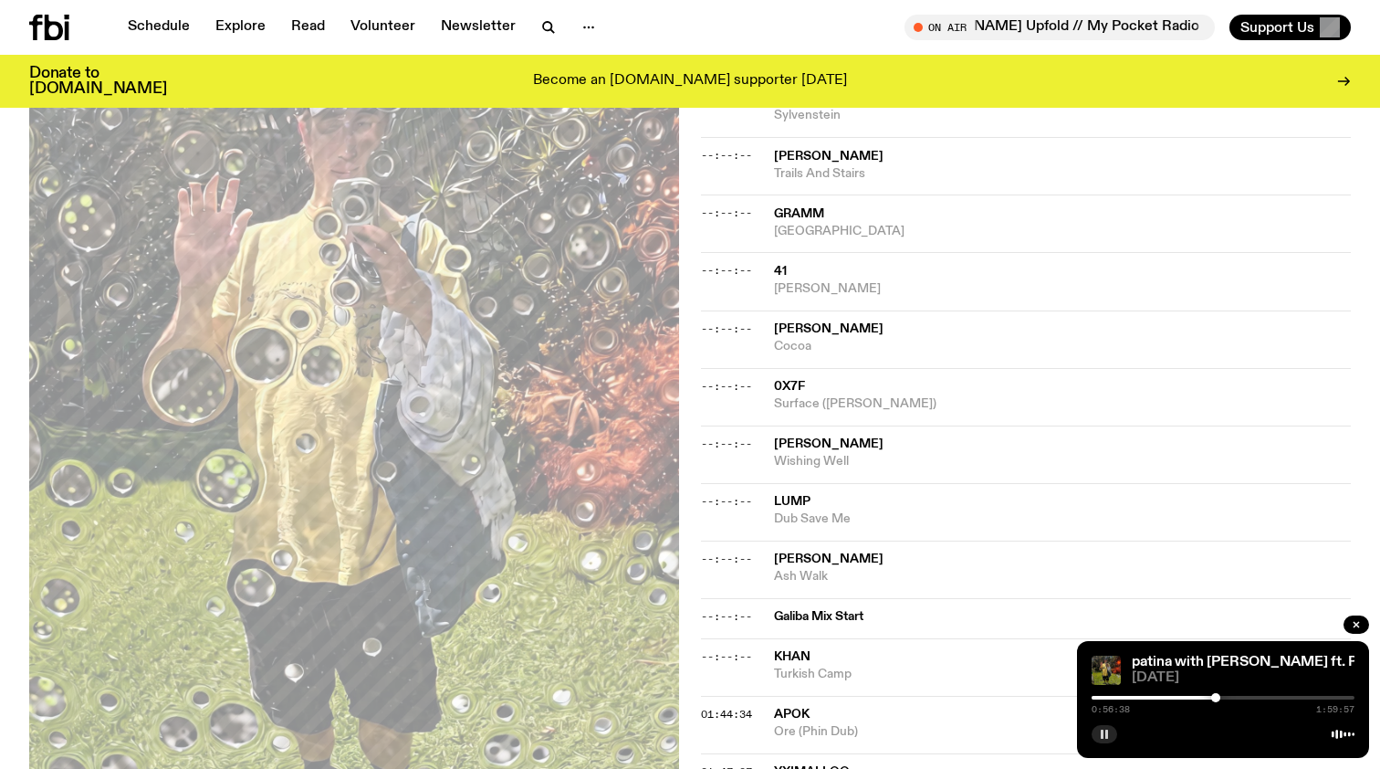
click at [1216, 698] on div at bounding box center [1216, 697] width 9 height 9
click at [1218, 698] on div at bounding box center [1216, 697] width 9 height 9
click at [1224, 698] on div at bounding box center [1224, 697] width 9 height 9
click at [1101, 726] on button "button" at bounding box center [1105, 734] width 26 height 18
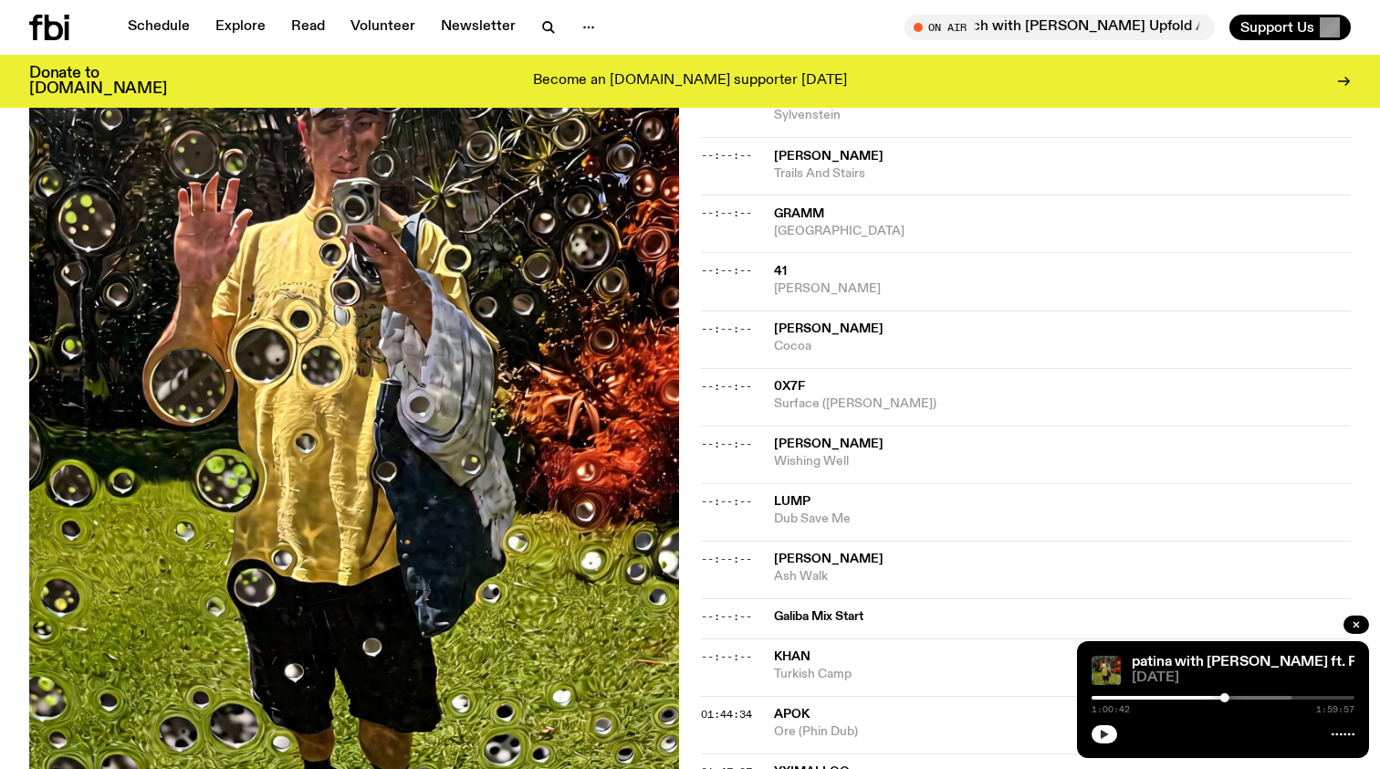
click at [1100, 735] on icon "button" at bounding box center [1104, 734] width 11 height 11
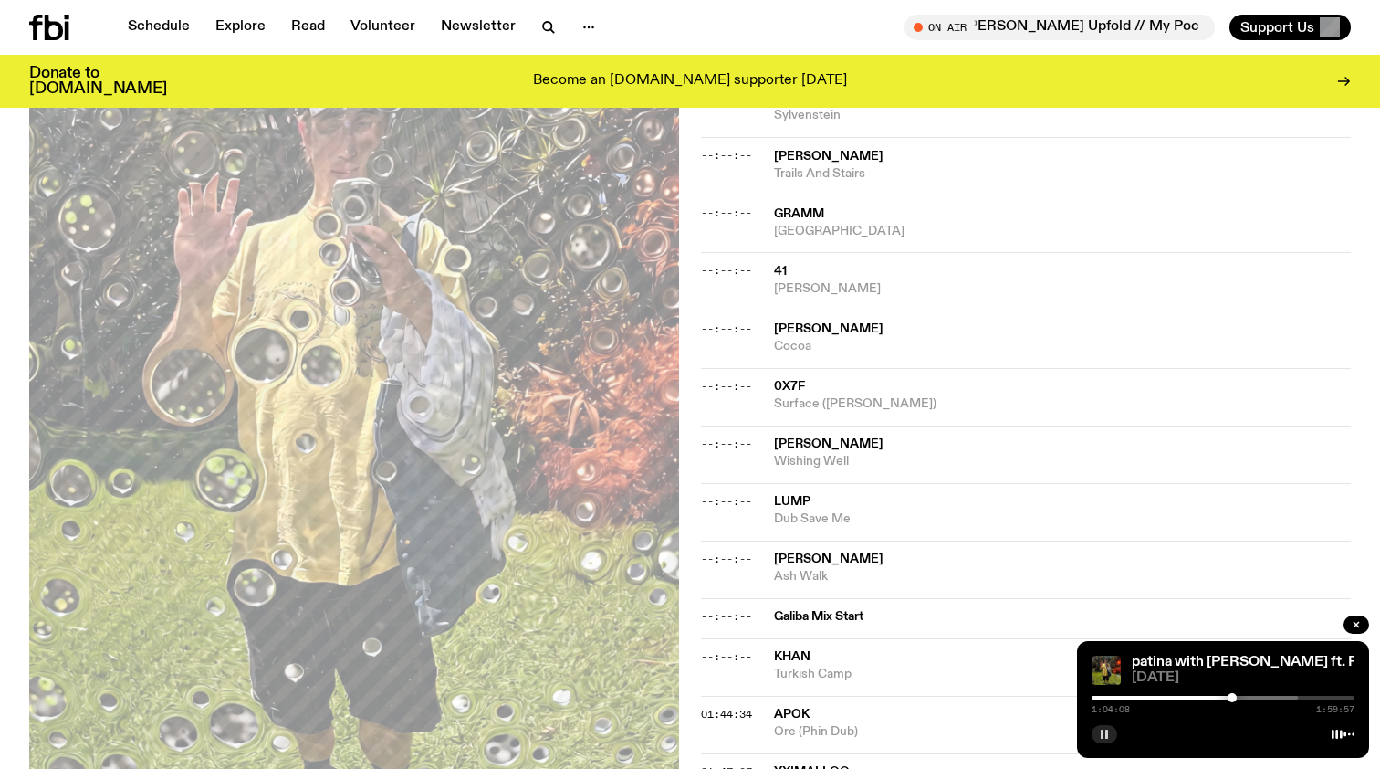
click at [1232, 698] on div at bounding box center [1232, 697] width 9 height 9
click at [1236, 698] on div at bounding box center [1236, 697] width 9 height 9
click at [1243, 698] on div at bounding box center [1240, 697] width 9 height 9
click at [1248, 696] on div at bounding box center [1247, 697] width 9 height 9
click at [1253, 696] on div at bounding box center [1249, 697] width 9 height 9
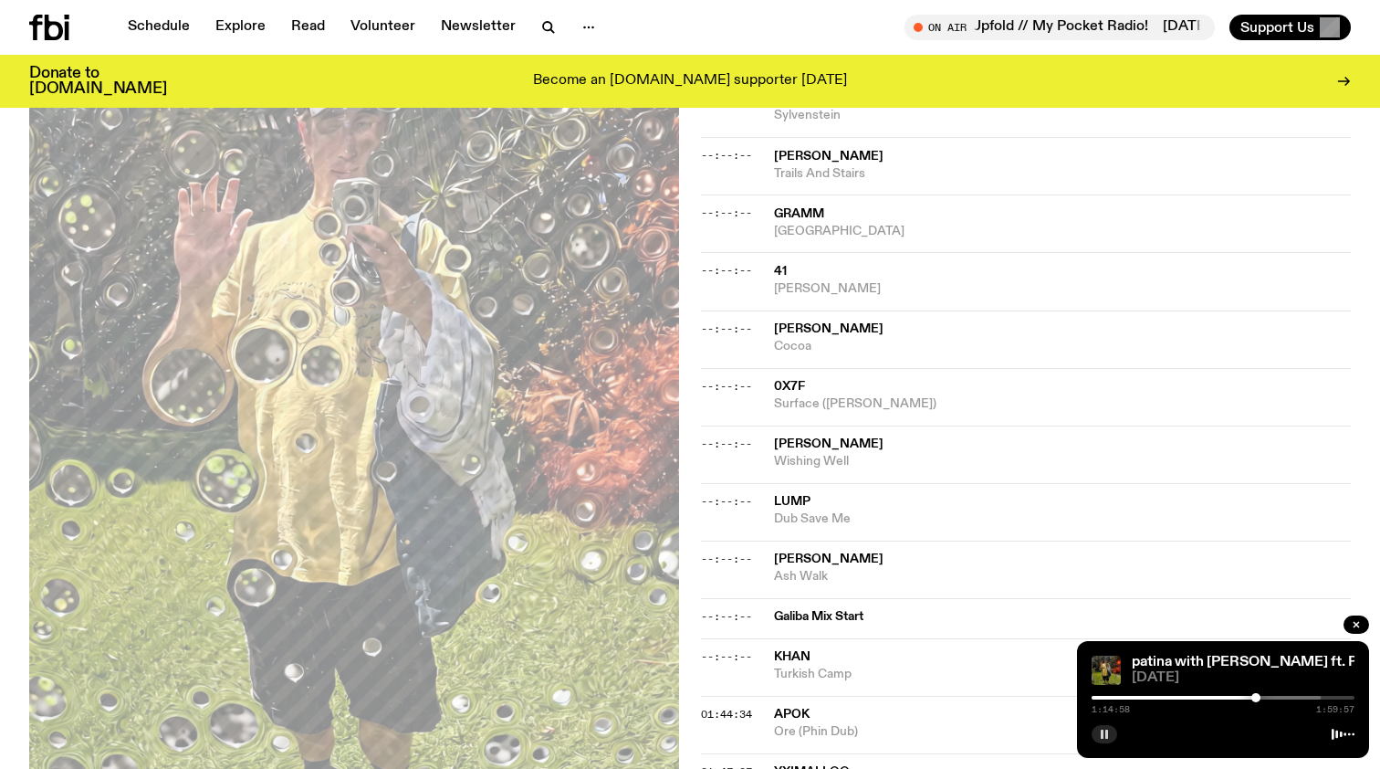
click at [1256, 696] on div at bounding box center [1256, 697] width 9 height 9
click at [1261, 696] on div at bounding box center [1260, 697] width 9 height 9
click at [1267, 695] on div at bounding box center [1265, 697] width 9 height 9
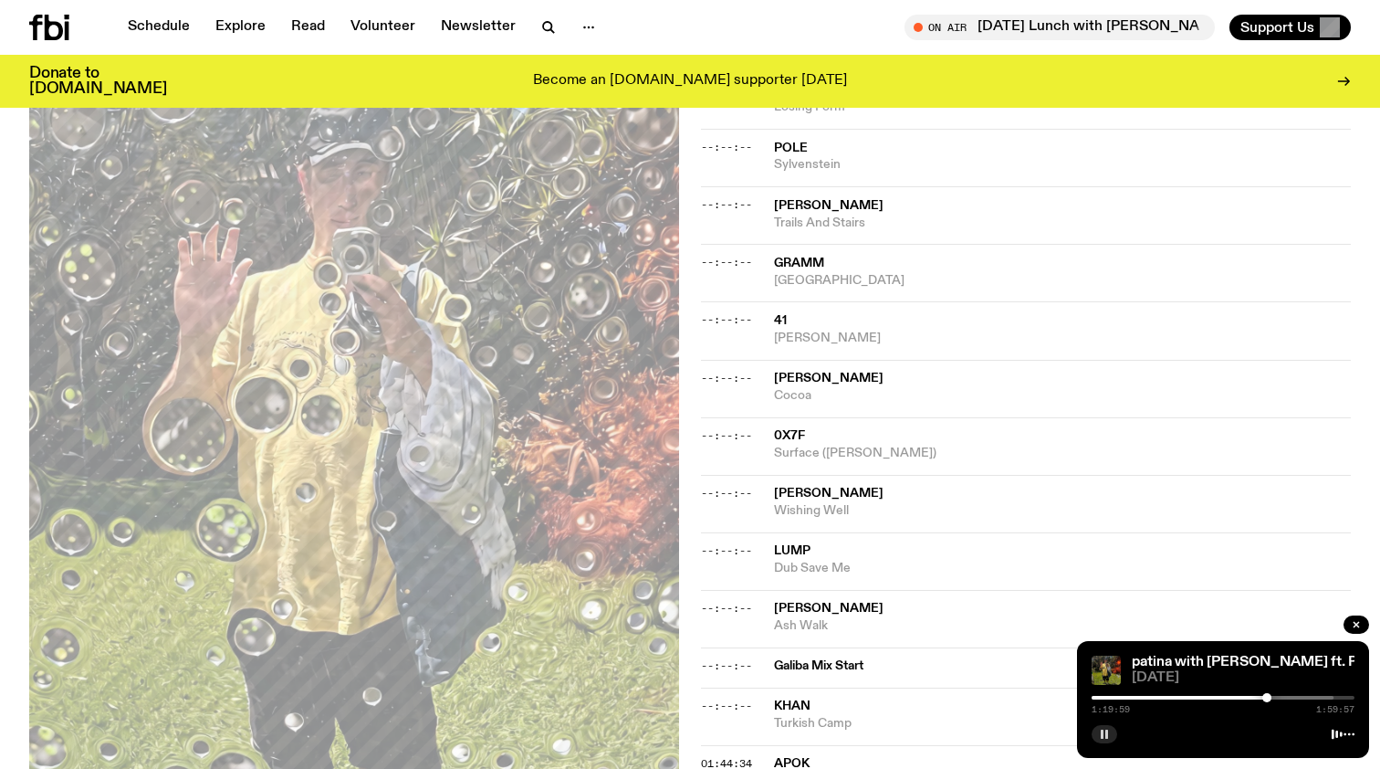
scroll to position [1122, 0]
click at [1270, 698] on div at bounding box center [1269, 697] width 9 height 9
drag, startPoint x: 1270, startPoint y: 698, endPoint x: 1236, endPoint y: 698, distance: 33.8
click at [1236, 698] on div at bounding box center [1236, 697] width 9 height 9
drag, startPoint x: 1236, startPoint y: 698, endPoint x: 1211, endPoint y: 698, distance: 25.6
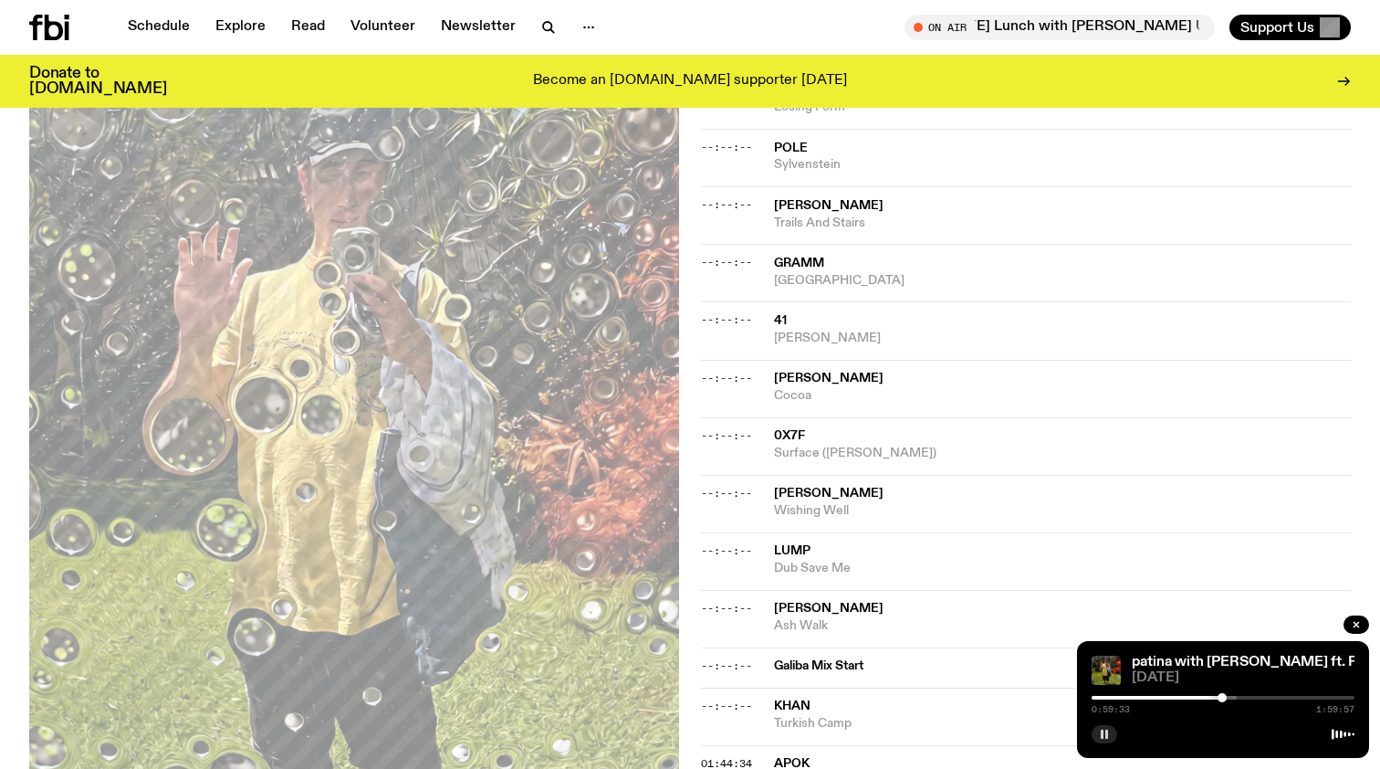
click at [1218, 698] on div at bounding box center [1222, 697] width 9 height 9
click at [1203, 698] on div at bounding box center [1203, 697] width 9 height 9
click at [1198, 698] on div at bounding box center [1202, 697] width 9 height 9
drag, startPoint x: 1194, startPoint y: 698, endPoint x: 1184, endPoint y: 700, distance: 10.4
click at [1184, 700] on div at bounding box center [1184, 697] width 9 height 9
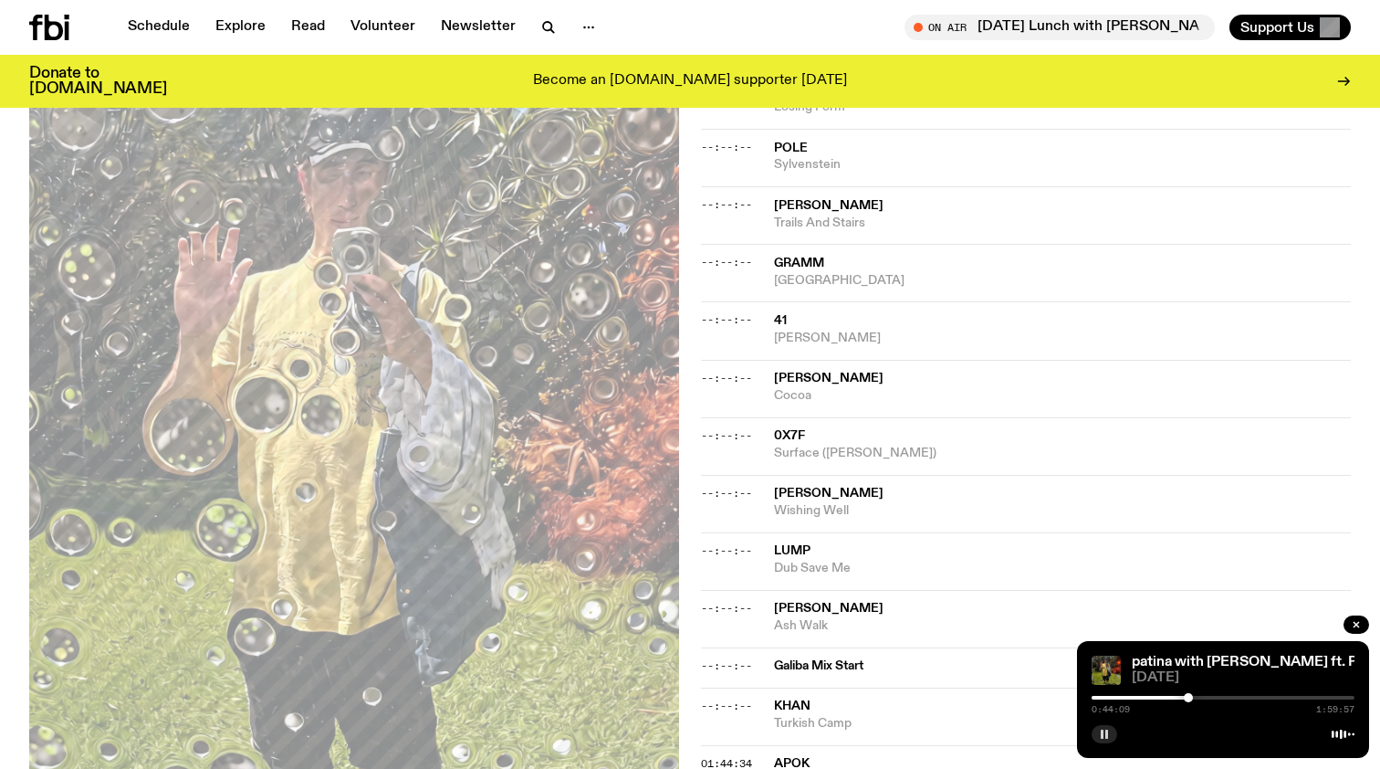
click at [1189, 699] on div at bounding box center [1188, 697] width 9 height 9
drag, startPoint x: 1189, startPoint y: 699, endPoint x: 1172, endPoint y: 699, distance: 16.4
click at [1172, 699] on div at bounding box center [1172, 697] width 9 height 9
drag, startPoint x: 1172, startPoint y: 696, endPoint x: 1152, endPoint y: 696, distance: 20.1
click at [1153, 696] on div at bounding box center [1153, 697] width 9 height 9
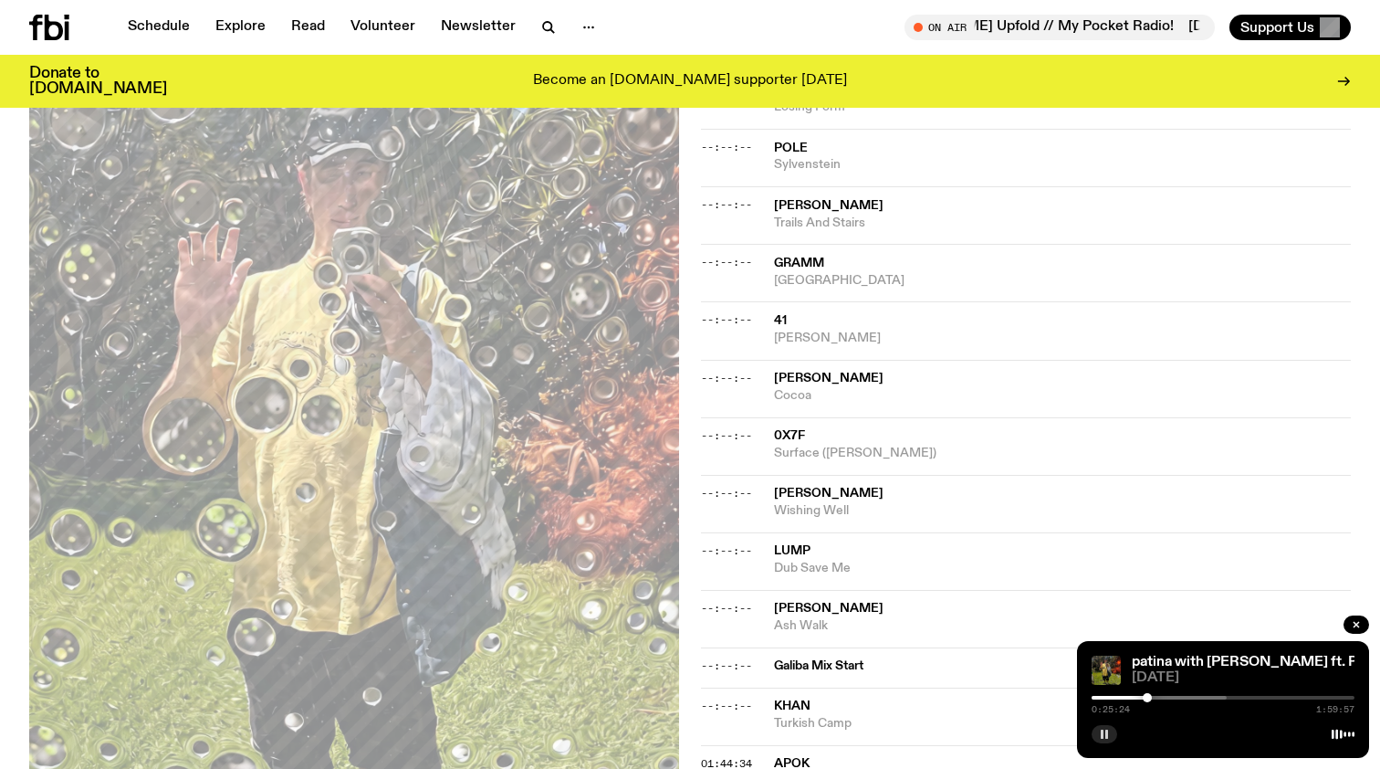
click at [1148, 695] on div at bounding box center [1147, 697] width 9 height 9
click at [1143, 693] on div at bounding box center [1142, 697] width 9 height 9
click at [1138, 693] on div at bounding box center [1139, 697] width 9 height 9
click at [1134, 693] on div at bounding box center [1133, 697] width 9 height 9
drag, startPoint x: 1134, startPoint y: 698, endPoint x: 1166, endPoint y: 698, distance: 32.0
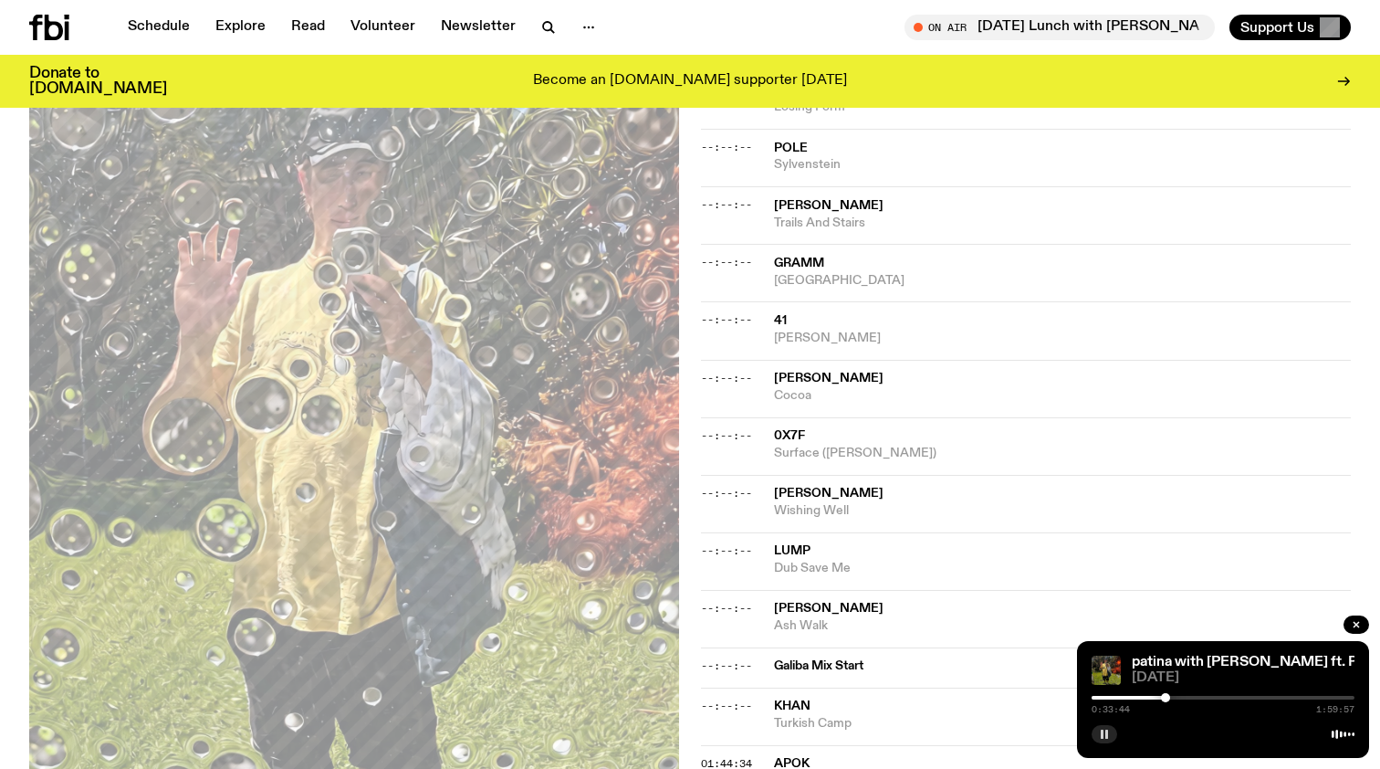
click at [1166, 698] on div at bounding box center [1165, 697] width 9 height 9
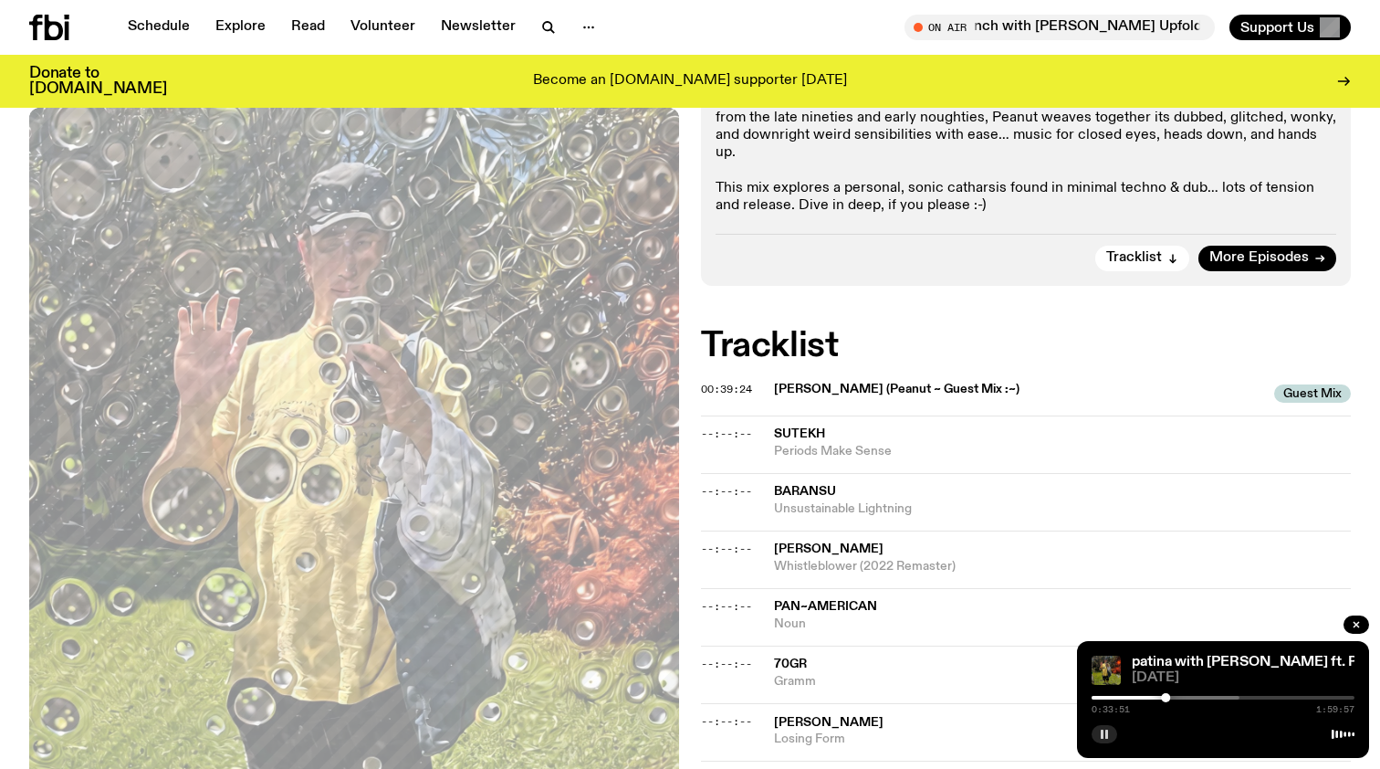
scroll to position [487, 0]
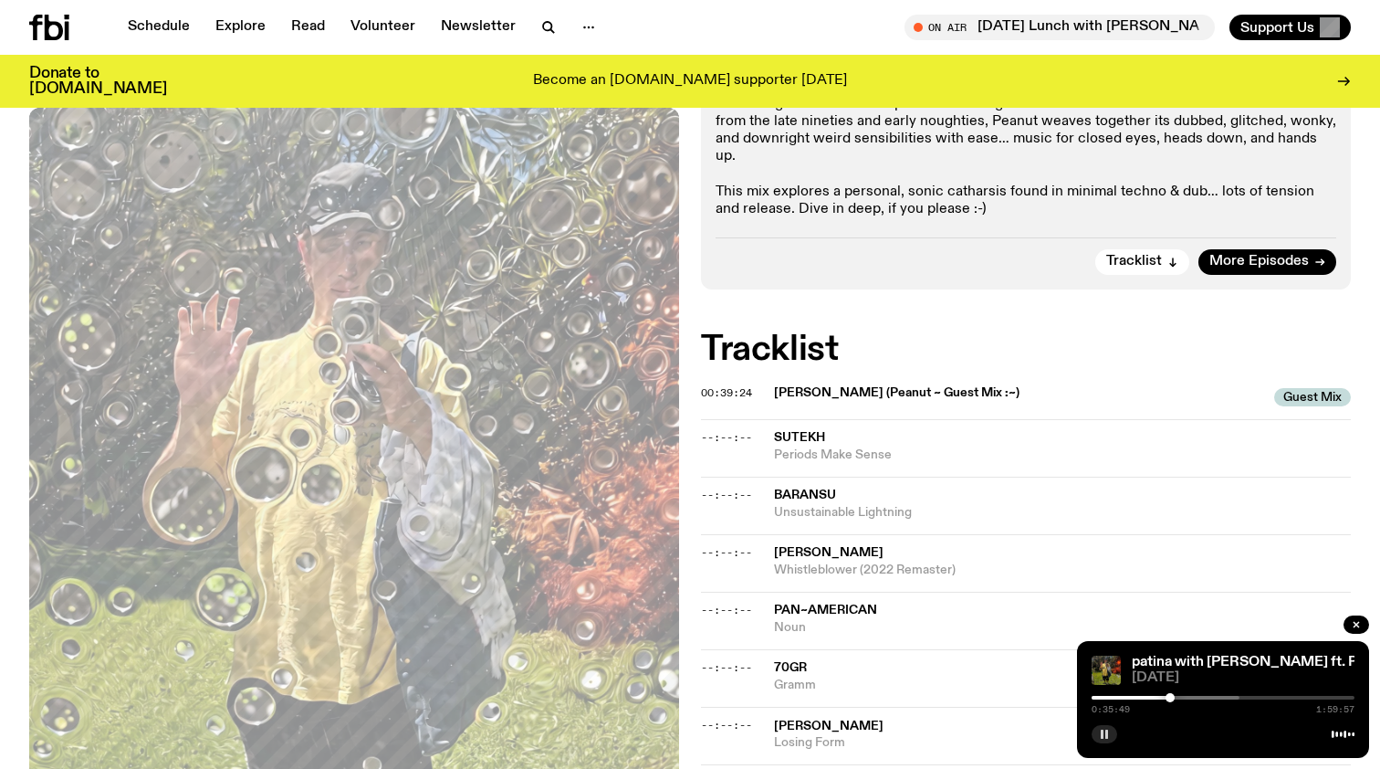
click at [1174, 695] on div at bounding box center [1170, 697] width 9 height 9
click at [1180, 695] on div at bounding box center [1179, 697] width 9 height 9
drag, startPoint x: 1180, startPoint y: 695, endPoint x: 1191, endPoint y: 695, distance: 11.0
click at [1191, 695] on div at bounding box center [1187, 697] width 9 height 9
click at [1198, 694] on div at bounding box center [1197, 697] width 9 height 9
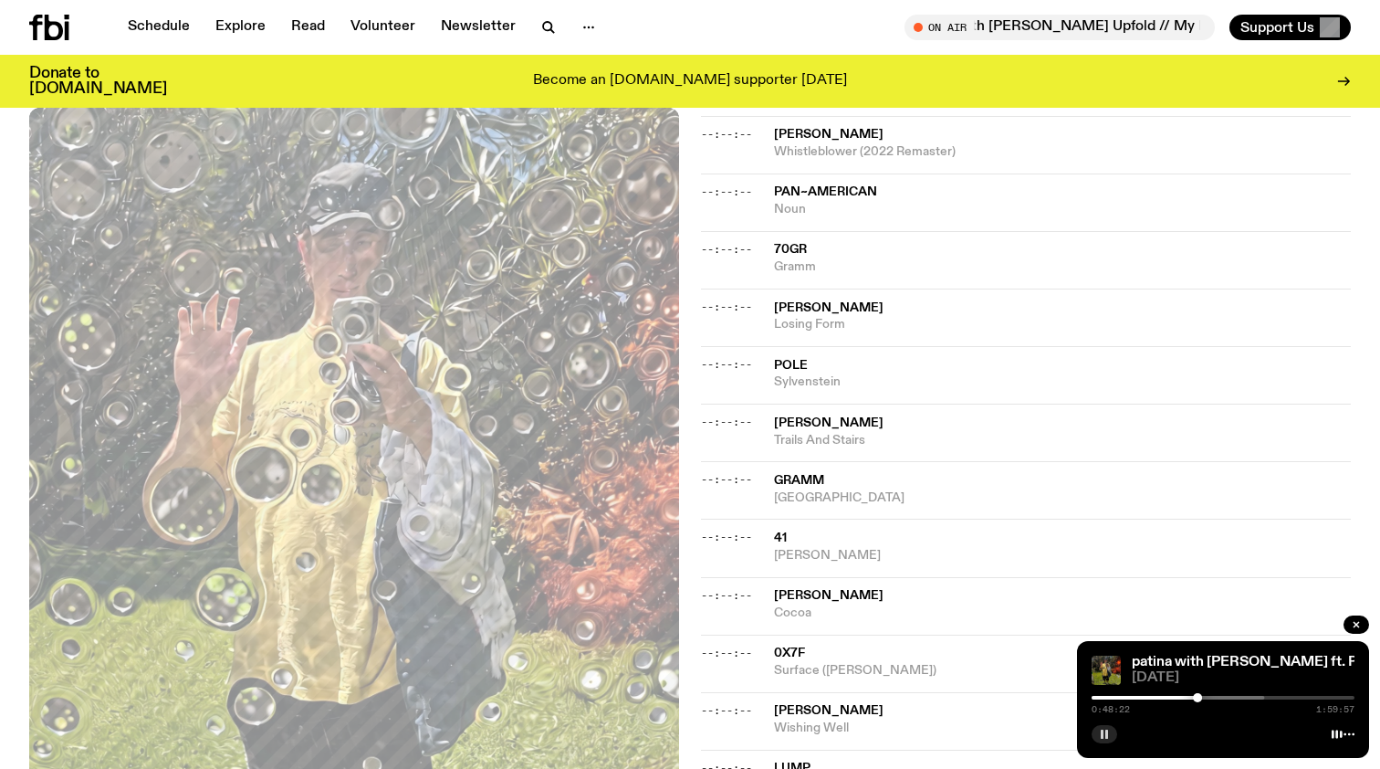
scroll to position [909, 0]
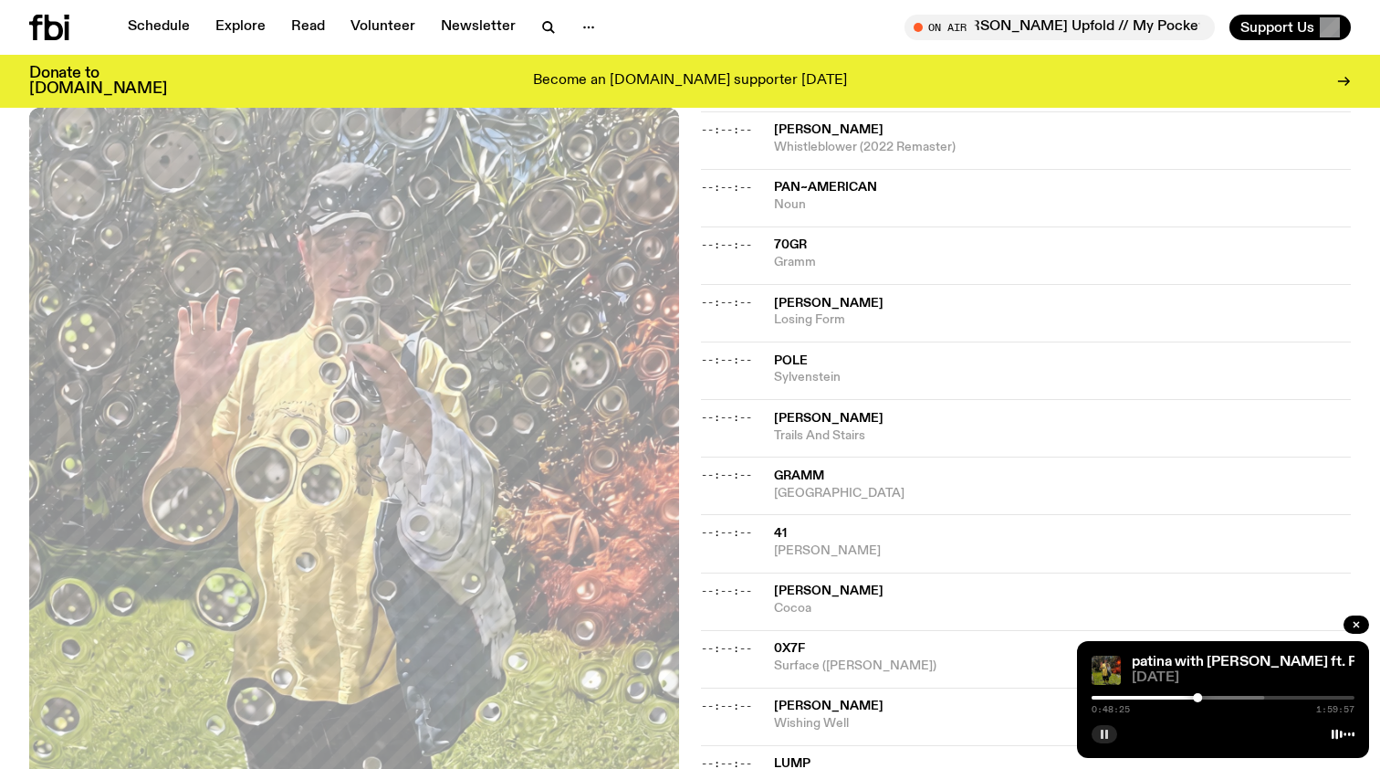
click at [1102, 728] on button "button" at bounding box center [1105, 734] width 26 height 18
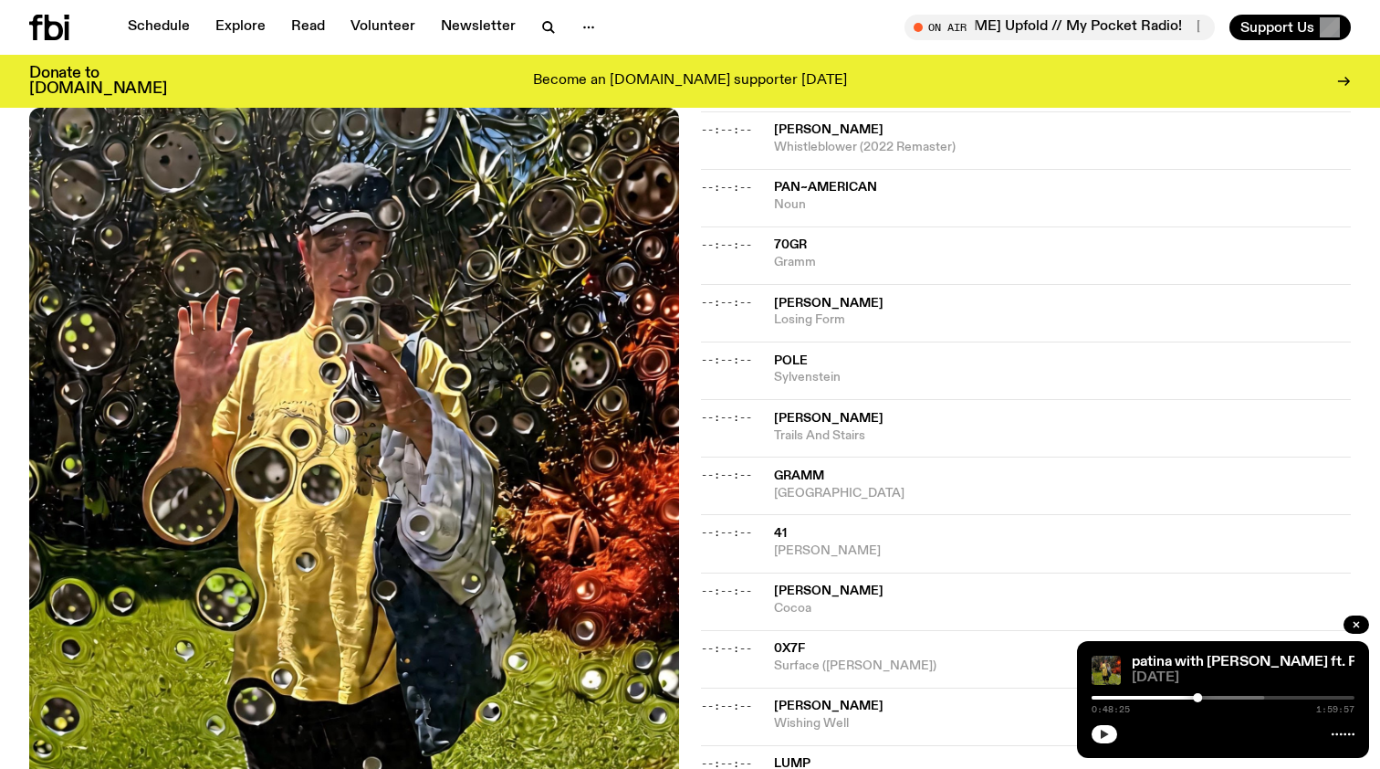
click at [1105, 729] on icon "button" at bounding box center [1104, 734] width 11 height 11
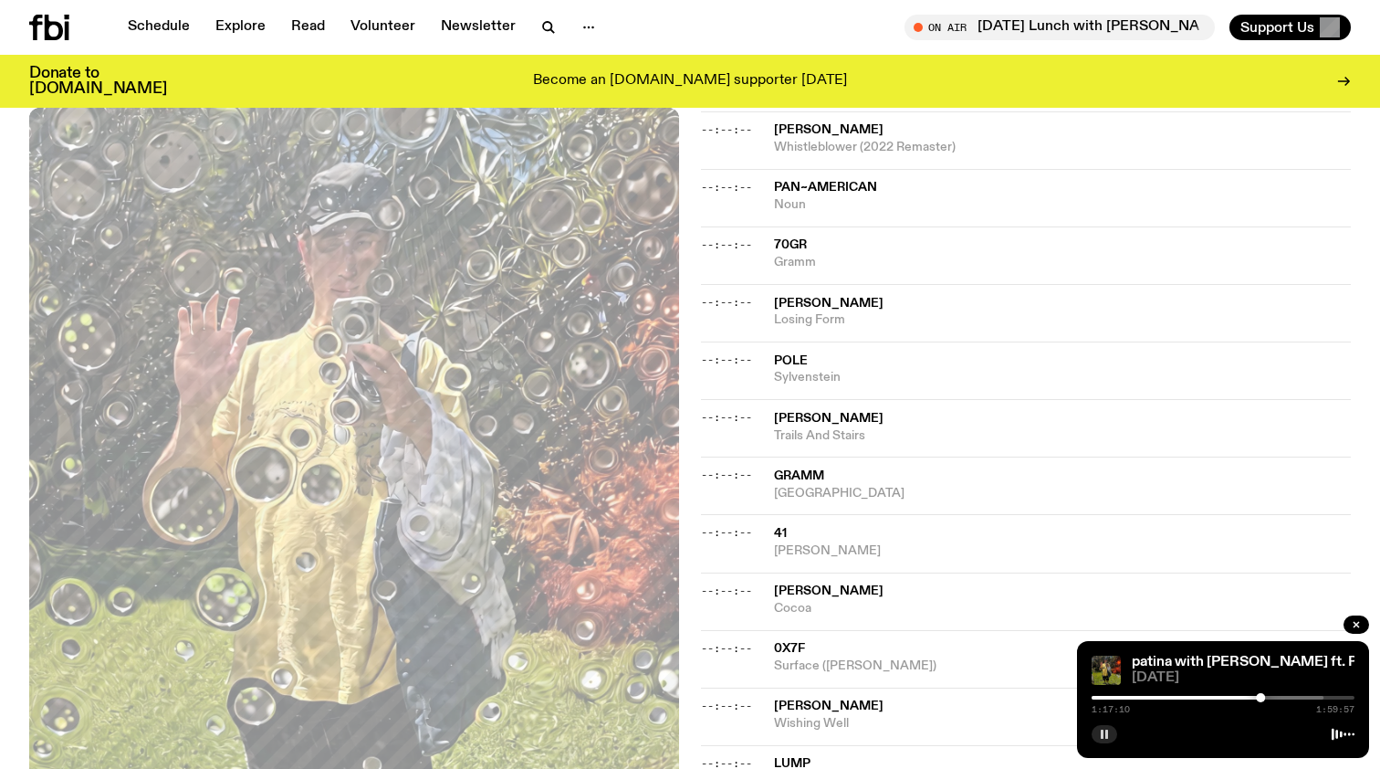
click at [1105, 729] on button "button" at bounding box center [1105, 734] width 26 height 18
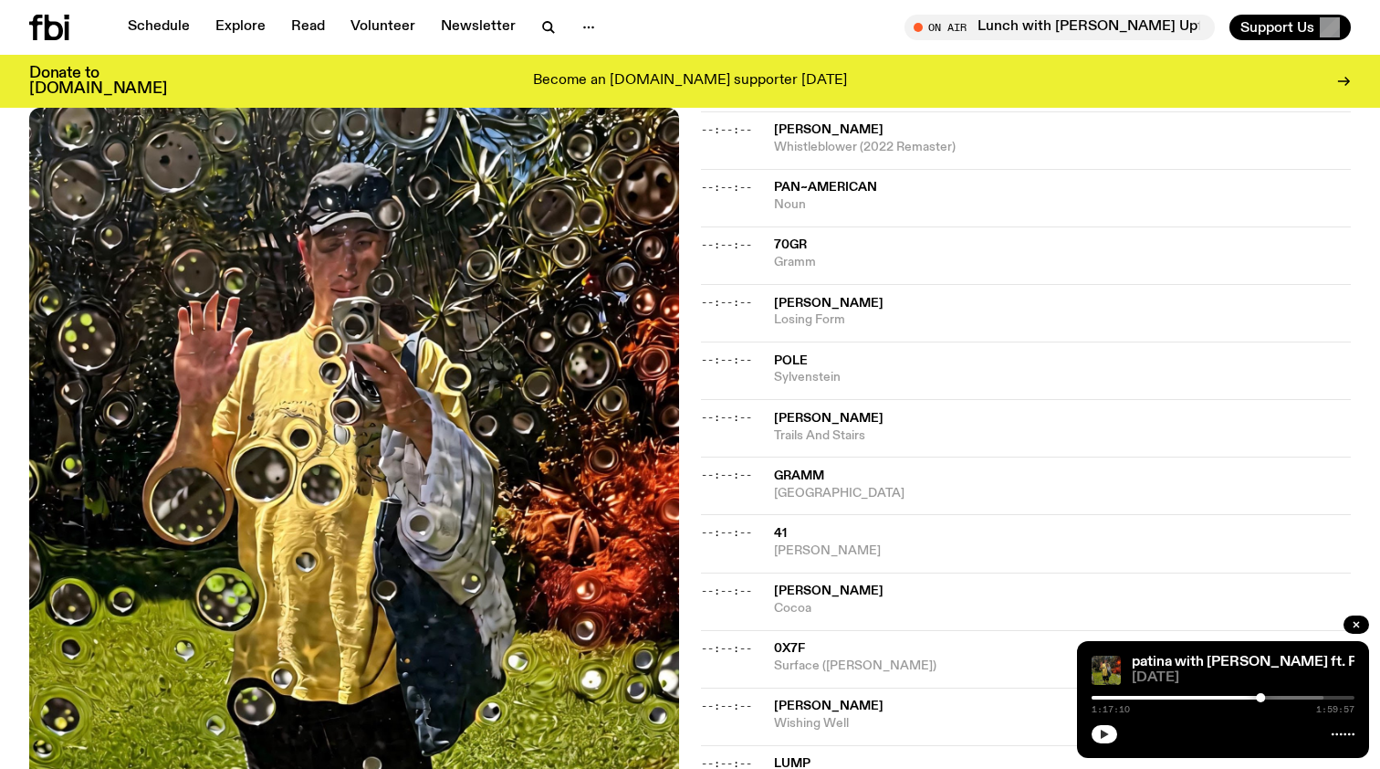
click at [1103, 727] on button "button" at bounding box center [1105, 734] width 26 height 18
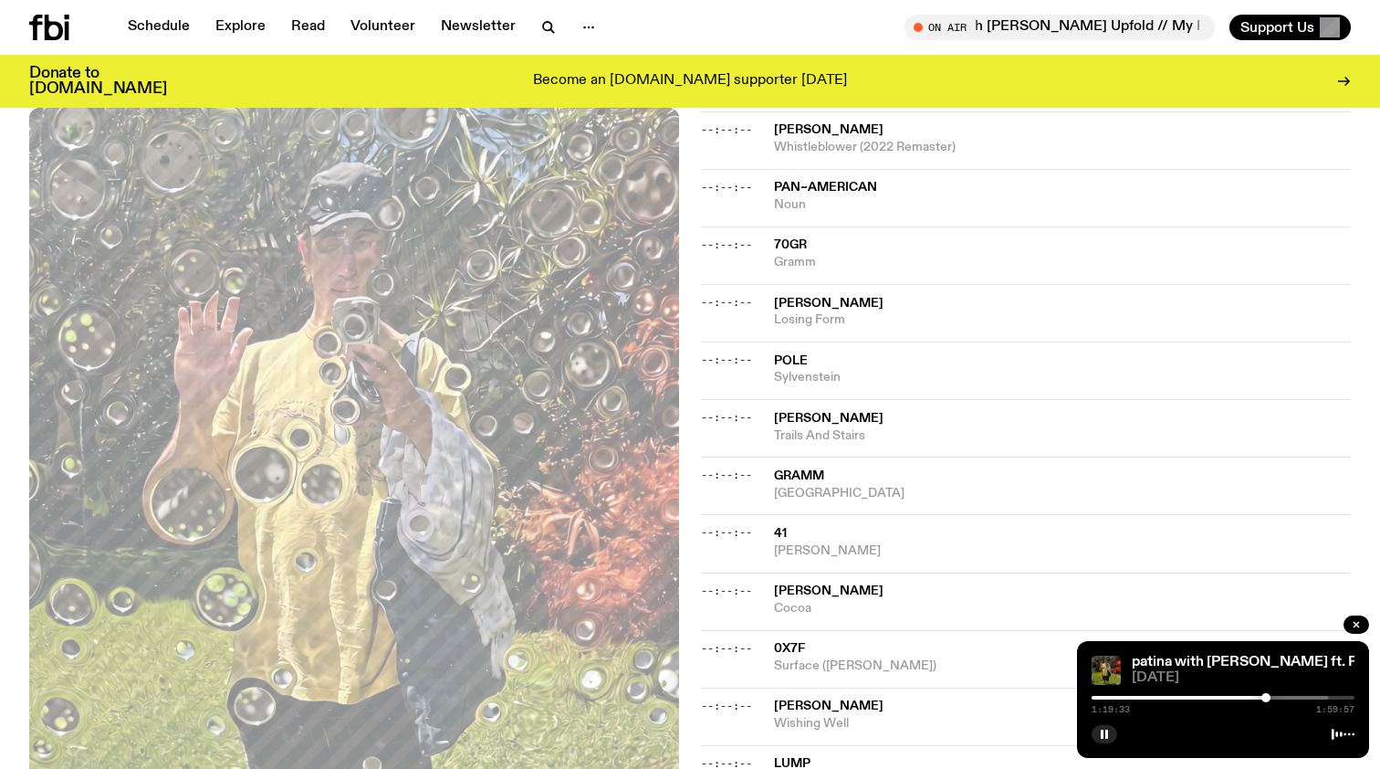
click at [1266, 698] on div at bounding box center [1266, 697] width 9 height 9
drag, startPoint x: 1266, startPoint y: 698, endPoint x: 1241, endPoint y: 698, distance: 25.6
click at [1241, 698] on div at bounding box center [1240, 697] width 9 height 9
drag, startPoint x: 1242, startPoint y: 697, endPoint x: 1229, endPoint y: 697, distance: 12.8
click at [1229, 697] on div at bounding box center [1228, 697] width 9 height 9
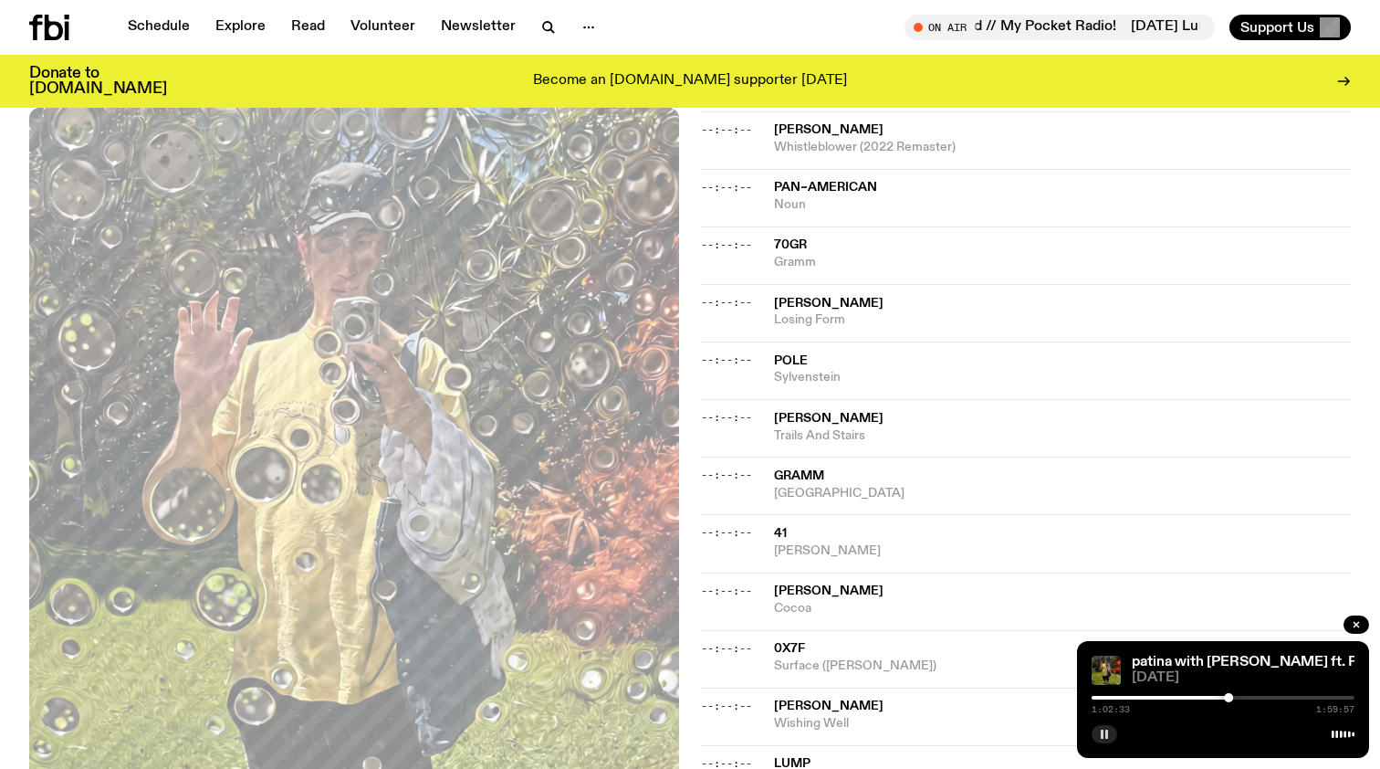
click at [1106, 730] on rect "button" at bounding box center [1107, 733] width 3 height 9
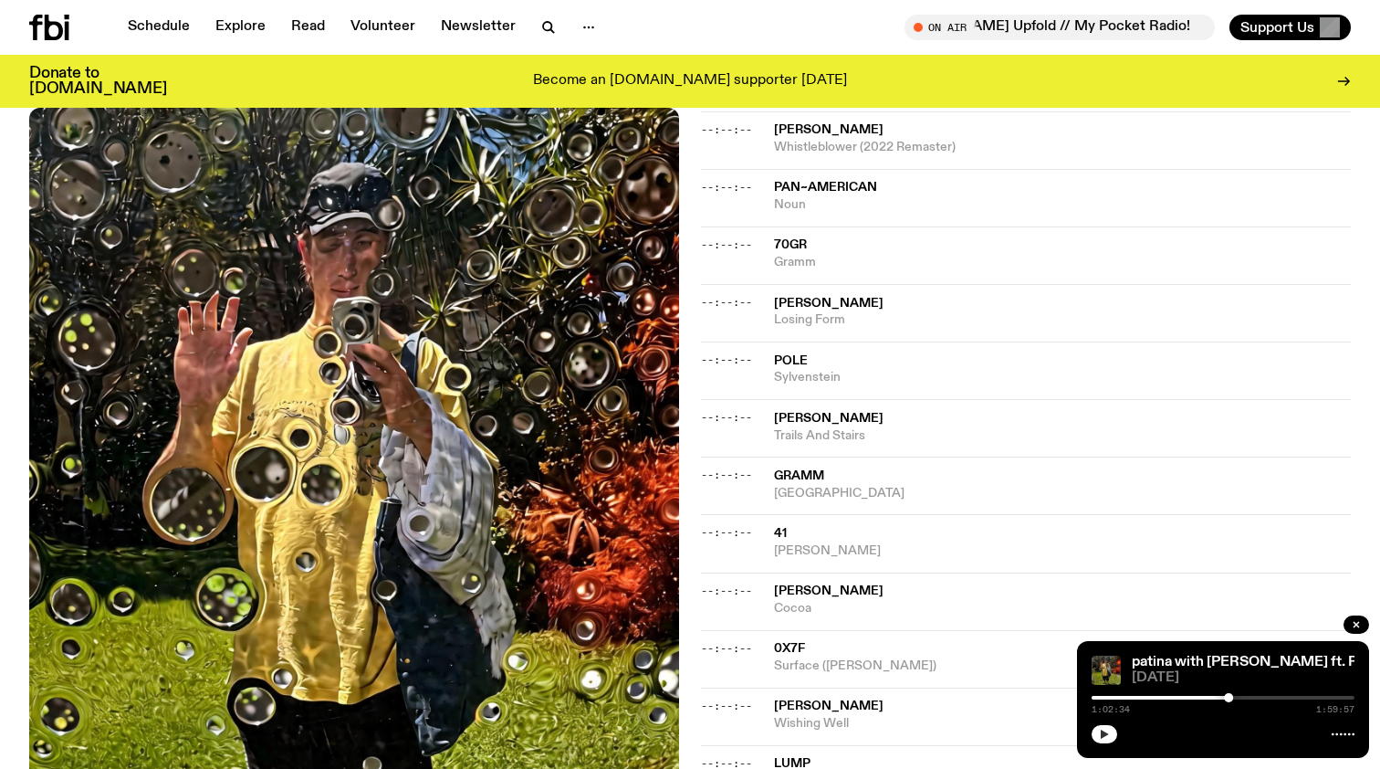
click at [1106, 730] on icon "button" at bounding box center [1104, 734] width 11 height 11
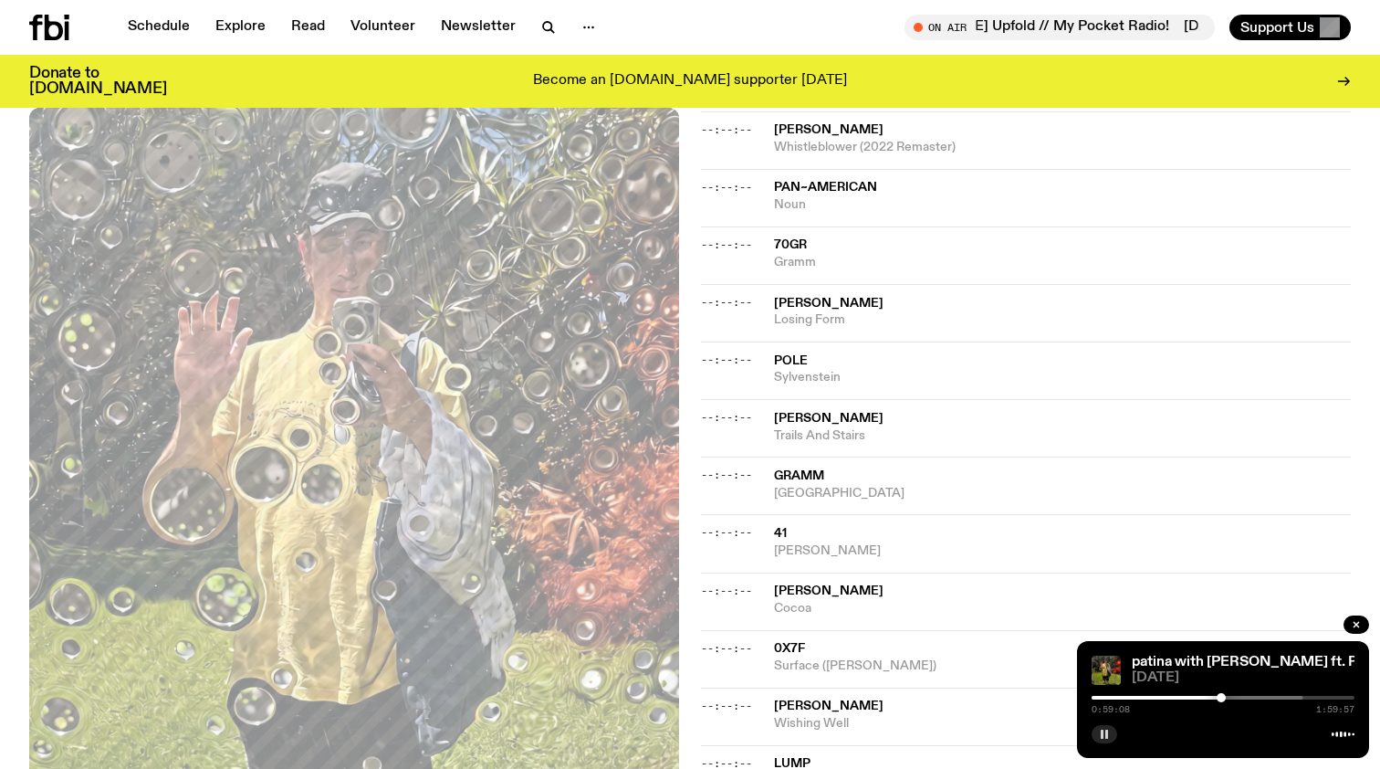
drag, startPoint x: 1231, startPoint y: 694, endPoint x: 1215, endPoint y: 694, distance: 15.5
click at [1217, 694] on div at bounding box center [1221, 697] width 9 height 9
drag, startPoint x: 1215, startPoint y: 694, endPoint x: 1202, endPoint y: 694, distance: 12.8
click at [1202, 694] on div at bounding box center [1202, 697] width 9 height 9
click at [1200, 697] on div at bounding box center [1199, 697] width 9 height 9
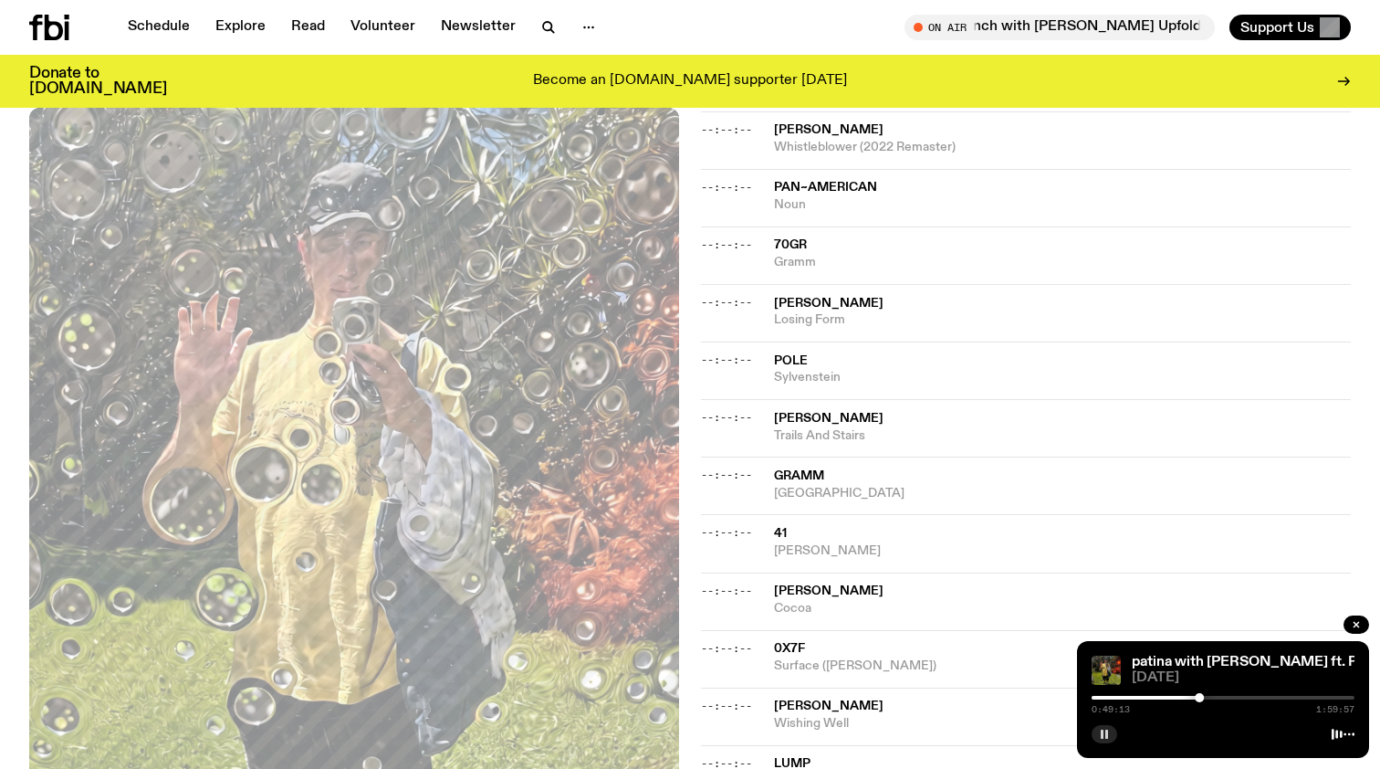
click at [1104, 727] on button "button" at bounding box center [1105, 734] width 26 height 18
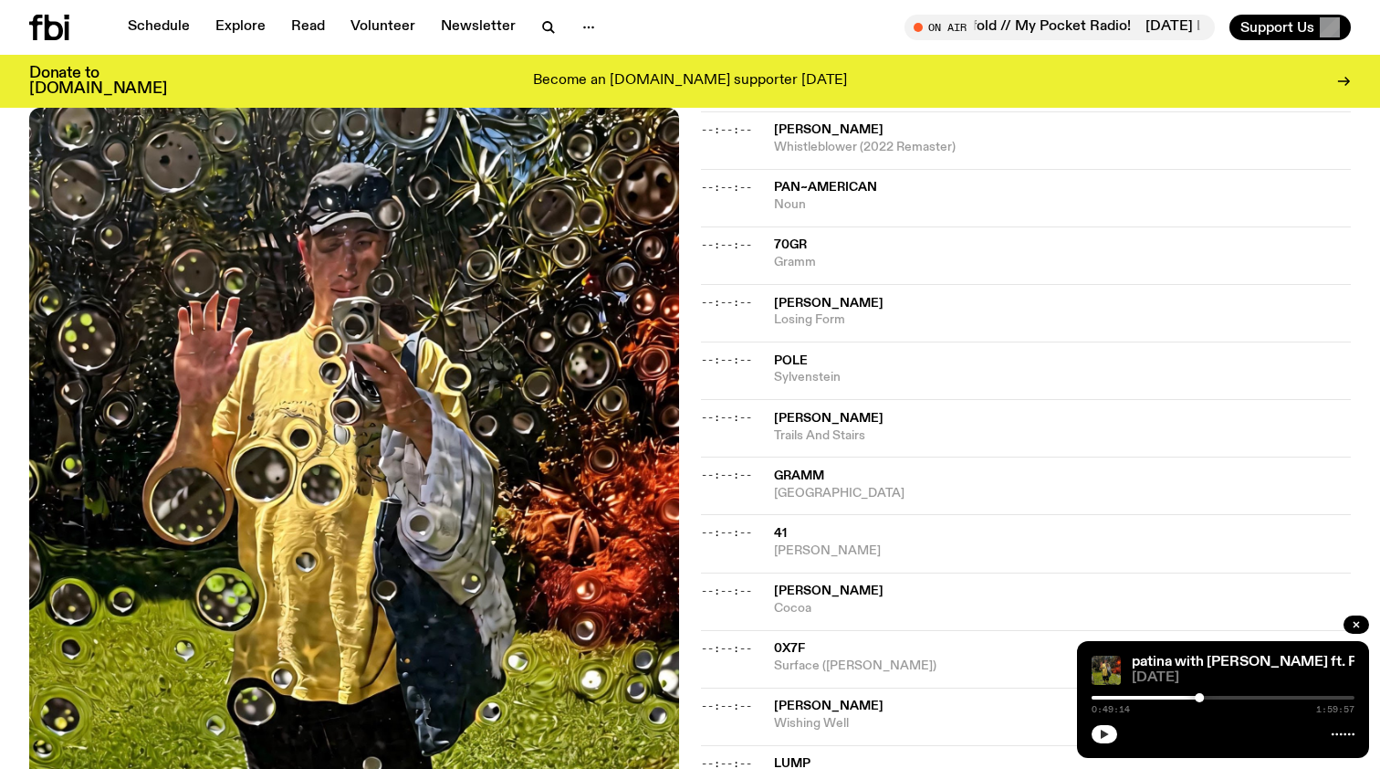
click at [1105, 730] on icon "button" at bounding box center [1104, 734] width 11 height 11
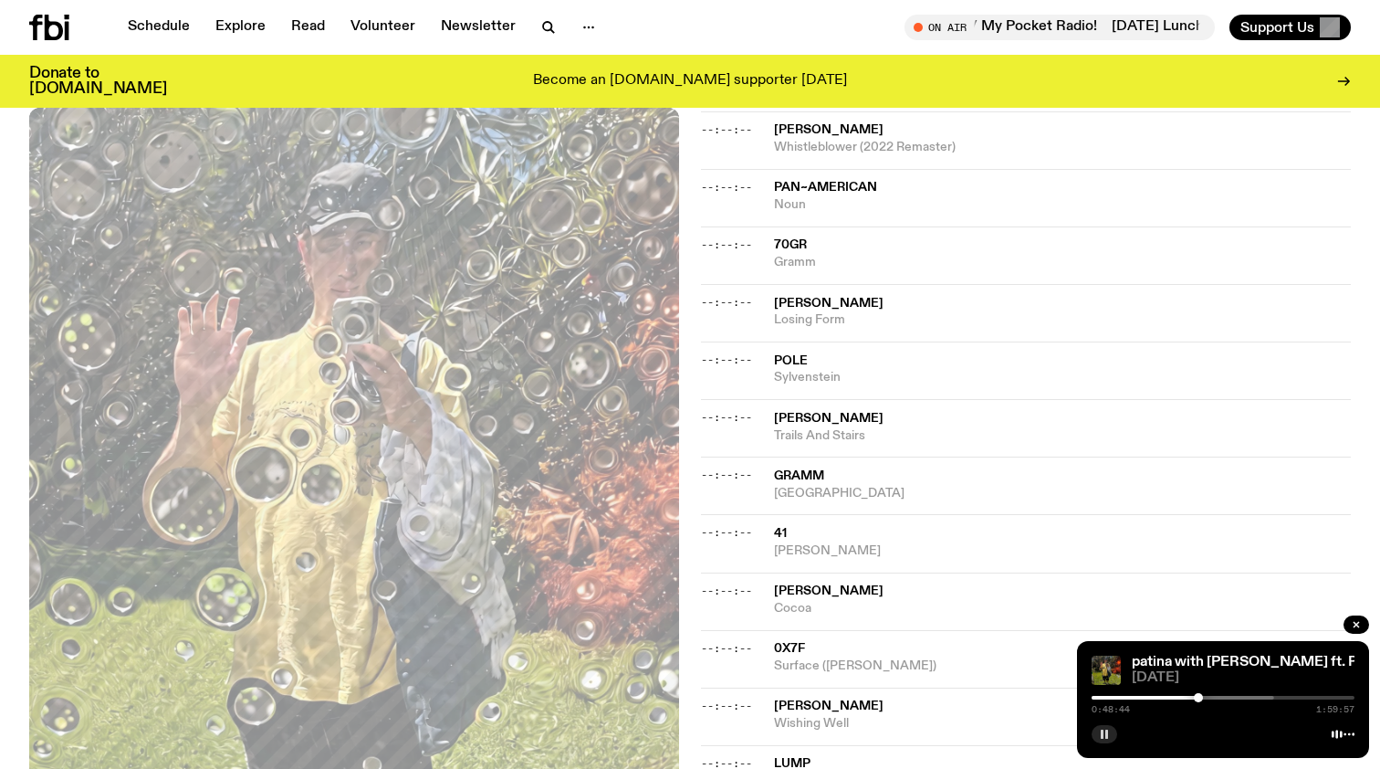
click at [1199, 699] on div at bounding box center [1198, 697] width 9 height 9
click at [1207, 697] on div at bounding box center [1206, 697] width 9 height 9
drag, startPoint x: 1208, startPoint y: 696, endPoint x: 1219, endPoint y: 693, distance: 11.3
click at [1219, 693] on div at bounding box center [1218, 697] width 9 height 9
click at [1110, 735] on button "button" at bounding box center [1105, 734] width 26 height 18
